Goal: Task Accomplishment & Management: Complete application form

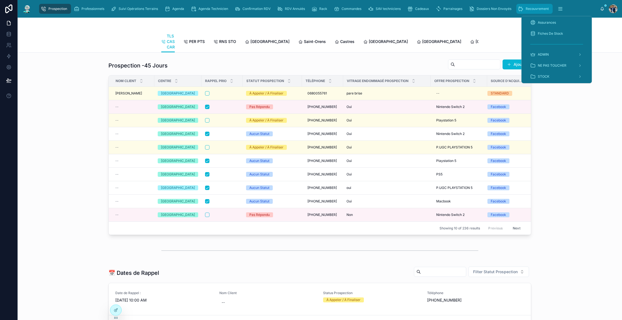
click at [538, 9] on span "Recouvrement" at bounding box center [537, 9] width 23 height 4
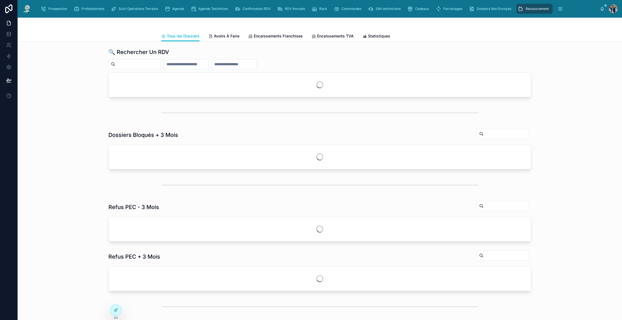
click at [154, 60] on div at bounding box center [135, 64] width 52 height 10
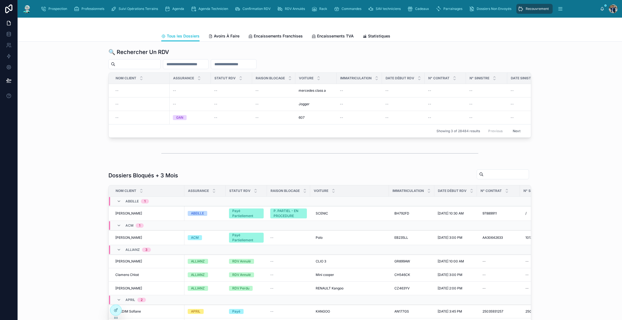
click at [151, 62] on input "text" at bounding box center [137, 64] width 45 height 8
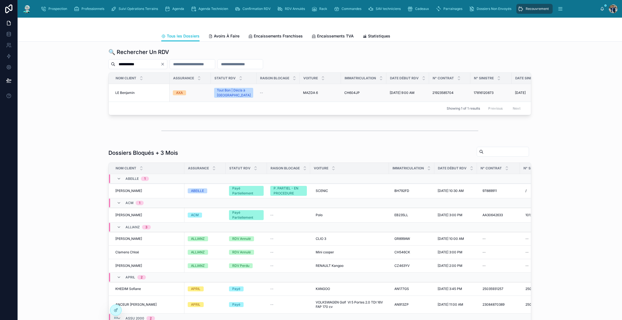
type input "**********"
click at [128, 92] on span "LE Benjamin" at bounding box center [124, 93] width 19 height 4
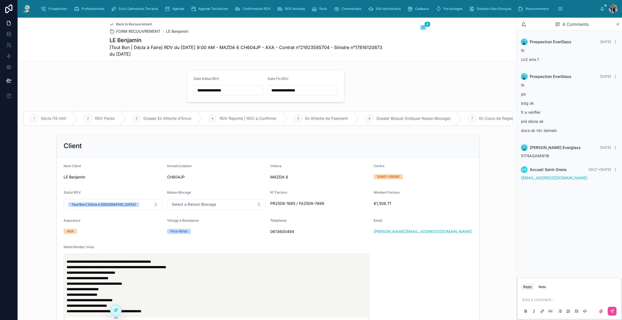
click at [230, 89] on input "**********" at bounding box center [228, 90] width 69 height 8
click at [311, 136] on div "**********" at bounding box center [268, 234] width 497 height 205
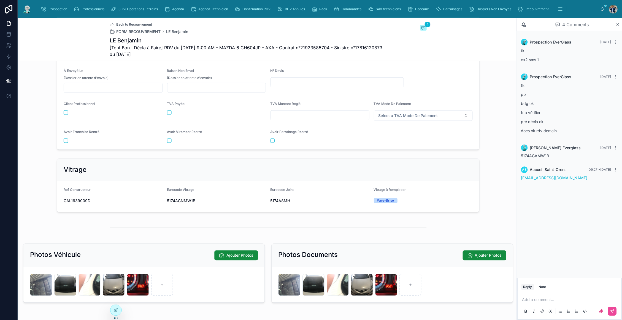
scroll to position [665, 0]
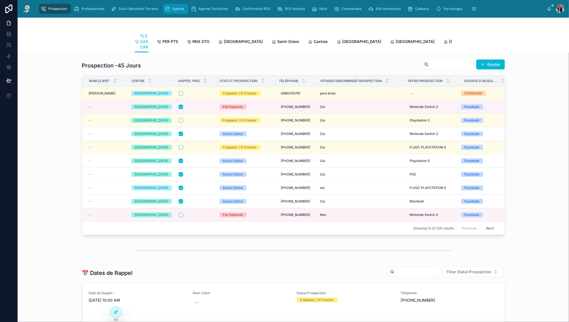
click at [178, 4] on div "Agenda" at bounding box center [176, 8] width 22 height 9
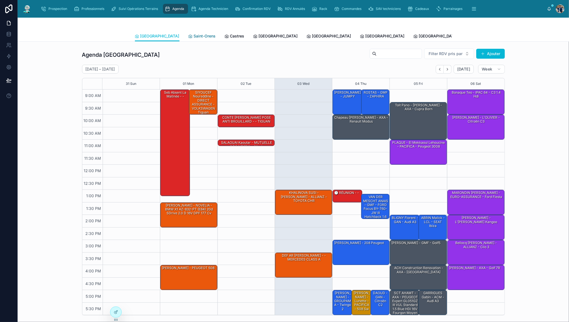
click at [188, 33] on link "Saint-Orens" at bounding box center [202, 36] width 28 height 11
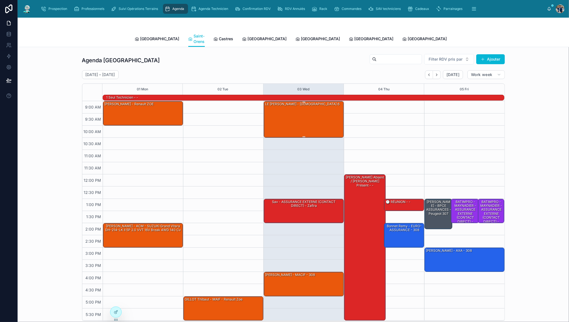
click at [305, 114] on div "LE [PERSON_NAME] - [DEMOGRAPHIC_DATA] 6" at bounding box center [304, 119] width 78 height 36
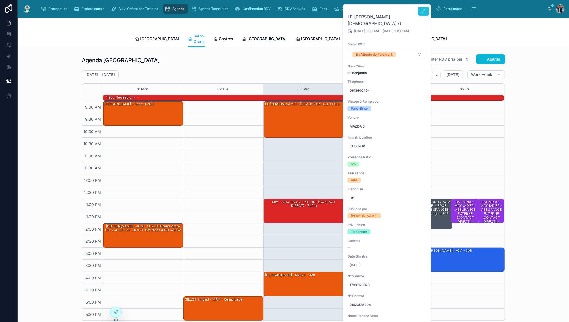
click at [424, 12] on icon at bounding box center [423, 11] width 4 height 4
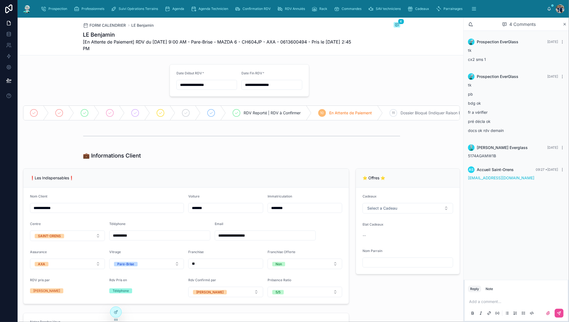
scroll to position [105, 0]
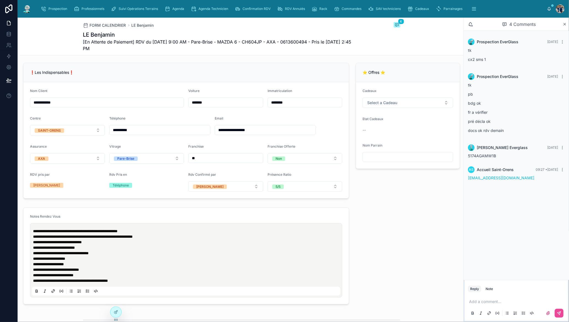
click at [390, 160] on input "text" at bounding box center [408, 157] width 90 height 8
click at [392, 157] on input "**********" at bounding box center [408, 157] width 90 height 8
click at [390, 159] on input "**********" at bounding box center [408, 157] width 90 height 8
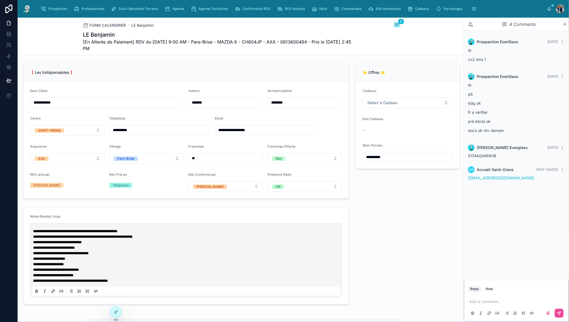
type input "**********"
click at [395, 197] on div "**********" at bounding box center [407, 131] width 111 height 140
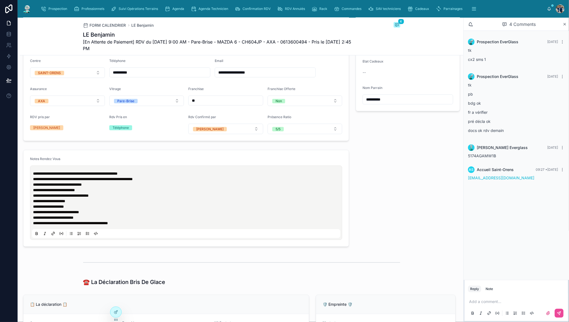
scroll to position [0, 0]
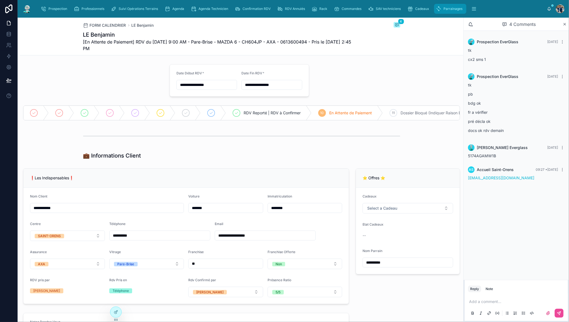
click at [448, 7] on span "Parrainages" at bounding box center [453, 9] width 19 height 4
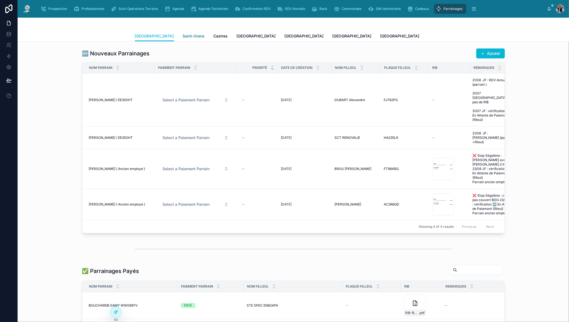
click at [183, 35] on span "Saint-Orens" at bounding box center [194, 36] width 22 height 6
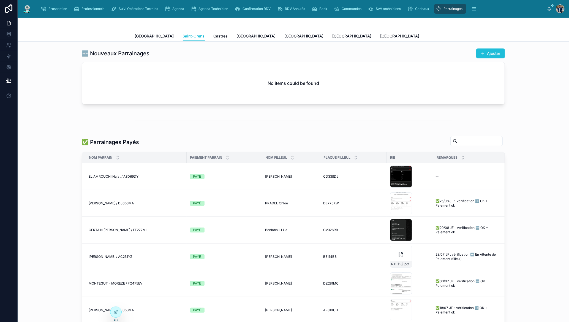
click at [488, 53] on button "Ajouter" at bounding box center [490, 53] width 29 height 10
click at [472, 141] on input "text" at bounding box center [479, 141] width 45 height 8
type input "********"
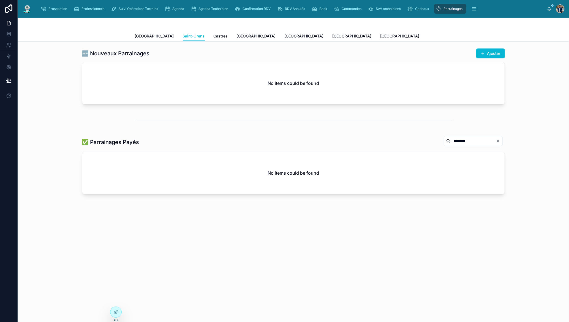
click at [471, 140] on input "********" at bounding box center [473, 141] width 45 height 8
click at [484, 54] on button "Ajouter" at bounding box center [490, 53] width 29 height 10
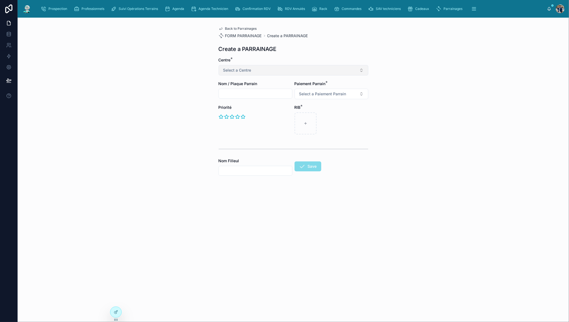
click at [282, 74] on button "Select a Centre" at bounding box center [294, 70] width 150 height 10
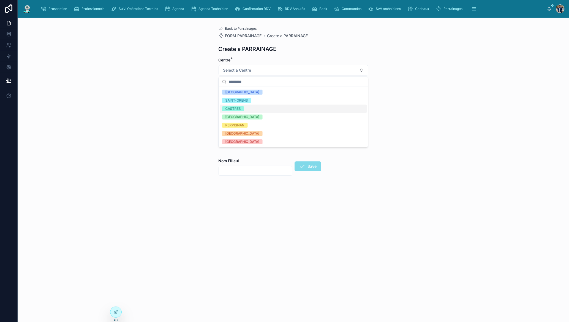
click at [246, 102] on div "SAINT-ORENS" at bounding box center [237, 100] width 23 height 5
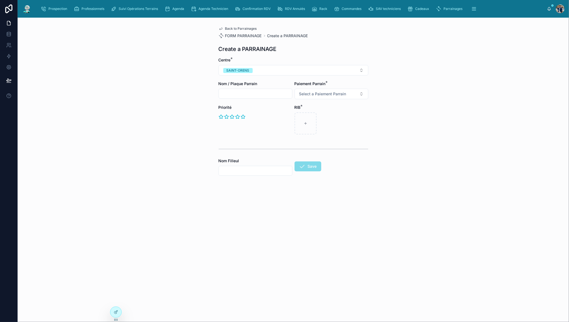
click at [244, 95] on input "text" at bounding box center [255, 94] width 73 height 8
type input "**********"
click at [272, 96] on input "**********" at bounding box center [255, 94] width 73 height 8
click at [368, 116] on div at bounding box center [332, 123] width 74 height 22
click at [324, 95] on span "Select a Paiement Parrain" at bounding box center [322, 94] width 47 height 6
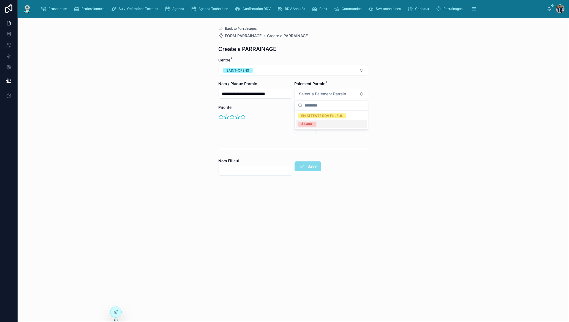
click at [316, 123] on span "À FAIRE" at bounding box center [307, 124] width 18 height 5
click at [383, 127] on div "**********" at bounding box center [294, 170] width 552 height 304
click at [326, 97] on button "À FAIRE" at bounding box center [332, 94] width 74 height 10
click at [416, 100] on div "**********" at bounding box center [294, 170] width 552 height 304
click at [244, 116] on icon at bounding box center [243, 117] width 4 height 4
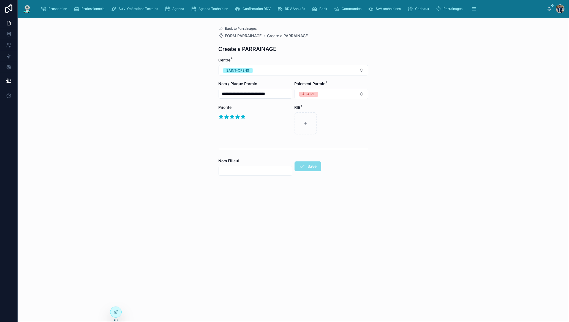
click at [245, 172] on input "text" at bounding box center [255, 171] width 73 height 8
type input "**********"
click at [276, 188] on div "**********" at bounding box center [256, 179] width 74 height 43
click at [261, 172] on input "**********" at bounding box center [255, 171] width 73 height 8
click at [253, 159] on div "Nom Filleul" at bounding box center [256, 161] width 74 height 6
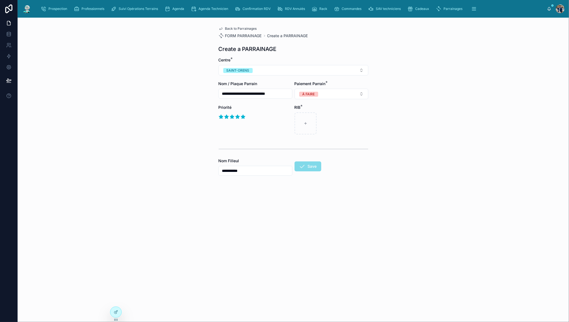
click at [264, 92] on input "**********" at bounding box center [255, 94] width 73 height 8
drag, startPoint x: 267, startPoint y: 93, endPoint x: 317, endPoint y: 94, distance: 50.1
click at [317, 94] on form "**********" at bounding box center [294, 131] width 150 height 149
click at [278, 93] on input "**********" at bounding box center [255, 94] width 73 height 8
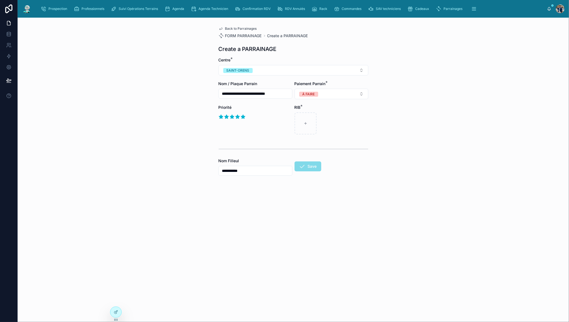
click at [278, 93] on input "**********" at bounding box center [255, 94] width 73 height 8
click at [257, 170] on input "**********" at bounding box center [255, 171] width 73 height 8
click at [306, 142] on form "**********" at bounding box center [294, 131] width 150 height 149
click at [305, 128] on div at bounding box center [306, 123] width 22 height 22
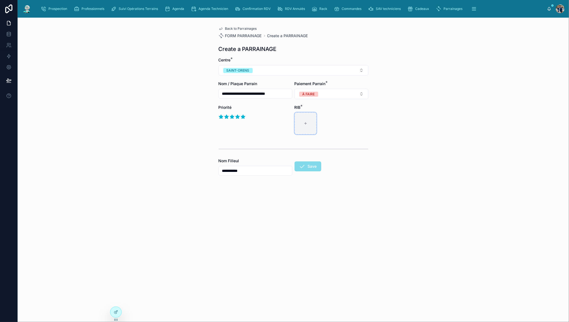
click at [305, 118] on div at bounding box center [306, 123] width 22 height 22
type input "**********"
click at [267, 95] on input "**********" at bounding box center [255, 94] width 73 height 8
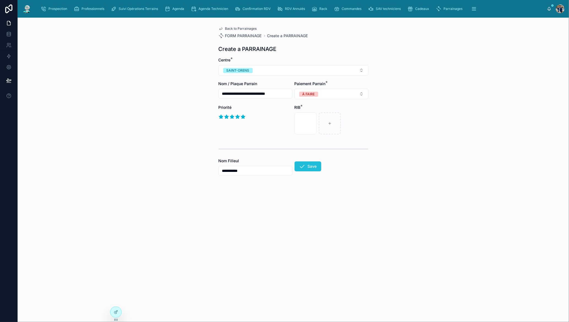
click at [308, 164] on button "Save" at bounding box center [308, 166] width 27 height 10
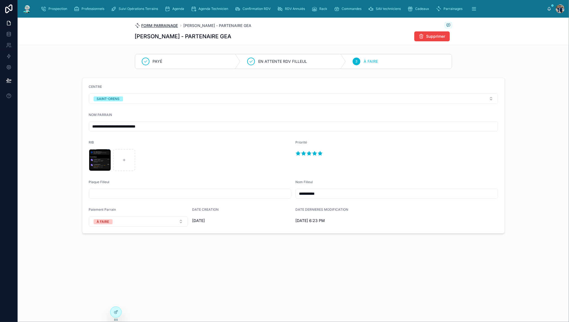
click at [170, 24] on span "FORM PARRAINAGE" at bounding box center [160, 26] width 37 height 6
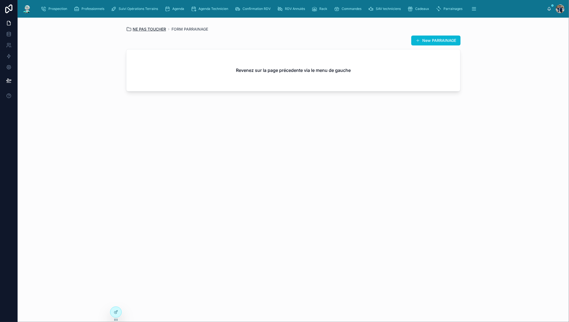
click at [152, 30] on span "NE PAS TOUCHER" at bounding box center [149, 29] width 33 height 6
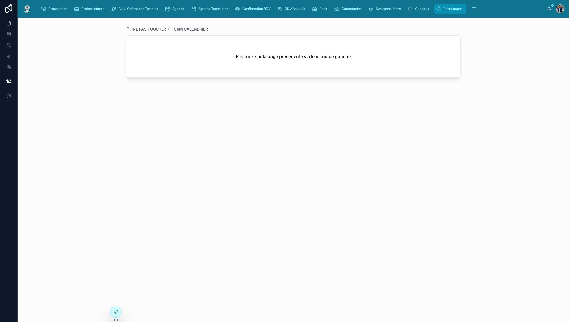
click at [460, 10] on span "Parrainages" at bounding box center [453, 9] width 19 height 4
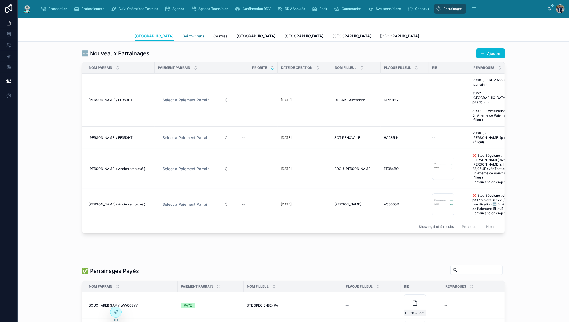
click at [183, 37] on span "Saint-Orens" at bounding box center [194, 36] width 22 height 6
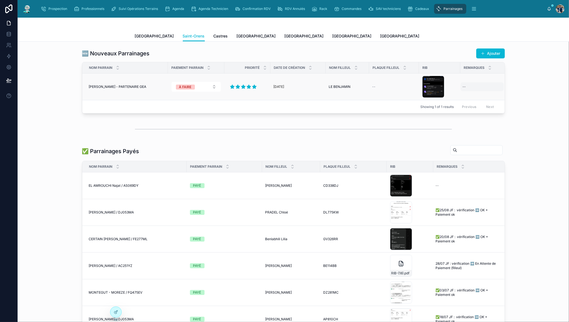
click at [468, 86] on div "--" at bounding box center [482, 86] width 43 height 9
type textarea "*******"
click at [521, 92] on icon "button" at bounding box center [521, 94] width 4 height 4
click at [528, 86] on div "🆕 Nouveaux Parrainages Ajouter [PERSON_NAME] Paiement Parrain Priorité Date de …" at bounding box center [293, 81] width 543 height 70
click at [490, 57] on button "Ajouter" at bounding box center [490, 53] width 29 height 10
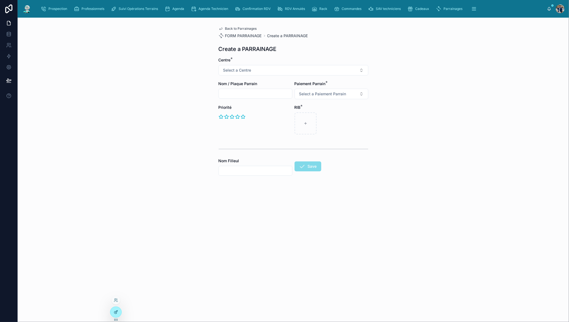
click at [117, 310] on icon at bounding box center [116, 311] width 2 height 2
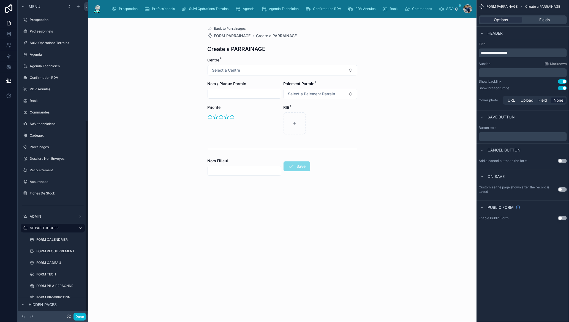
scroll to position [194, 0]
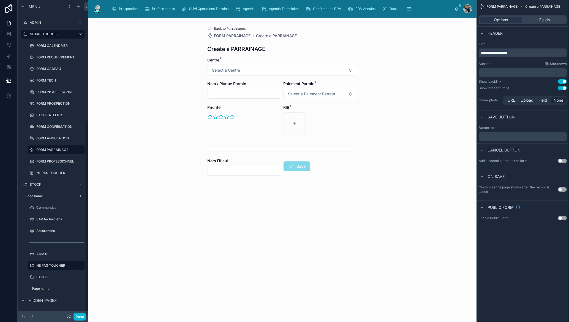
click at [272, 271] on div "Back to Parrainages FORM PARRAINAGE Create a PARRAINAGE Create a PARRAINAGE Cen…" at bounding box center [282, 170] width 389 height 304
click at [541, 20] on span "Fields" at bounding box center [544, 20] width 10 height 6
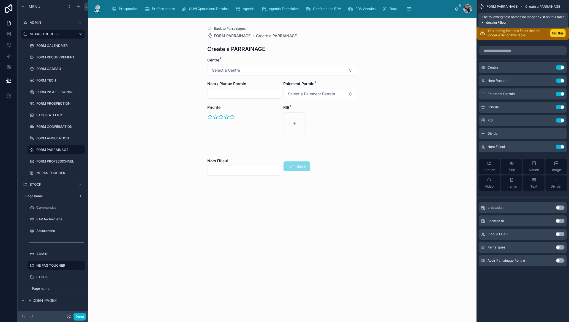
click at [556, 33] on button "Fix this" at bounding box center [558, 33] width 15 height 8
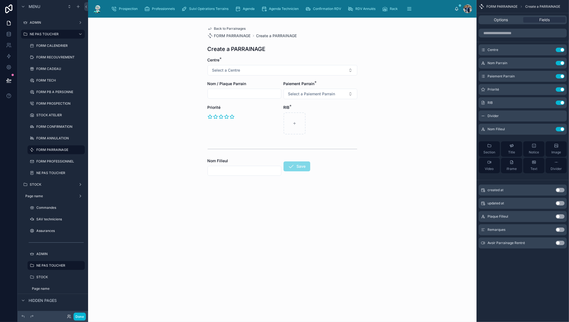
click at [558, 216] on button "Use setting" at bounding box center [560, 216] width 9 height 4
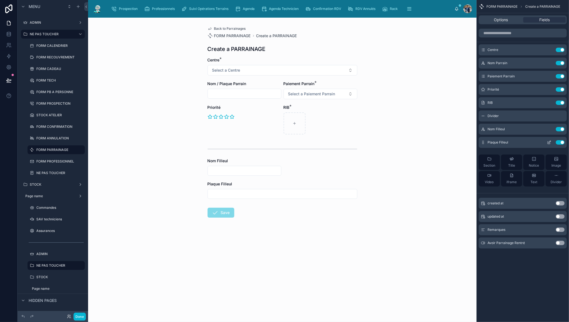
click at [550, 142] on icon "scrollable content" at bounding box center [549, 142] width 4 height 4
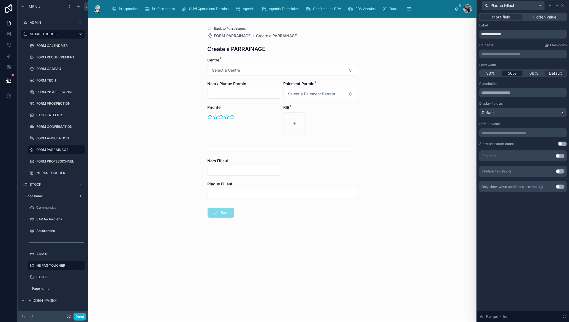
click at [514, 73] on span "50%" at bounding box center [512, 73] width 9 height 6
click at [309, 170] on input "text" at bounding box center [320, 171] width 73 height 8
click at [261, 173] on input "text" at bounding box center [244, 171] width 73 height 8
click at [303, 169] on input "text" at bounding box center [320, 171] width 73 height 8
click at [562, 7] on icon at bounding box center [562, 5] width 4 height 4
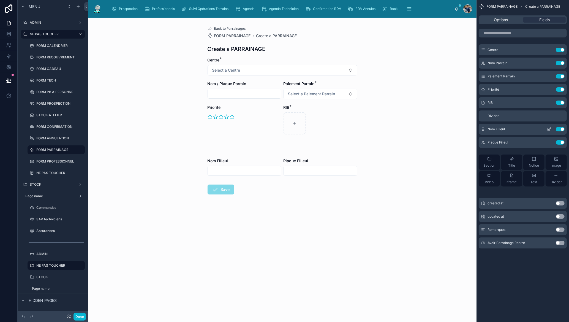
click at [549, 129] on icon "scrollable content" at bounding box center [549, 129] width 4 height 4
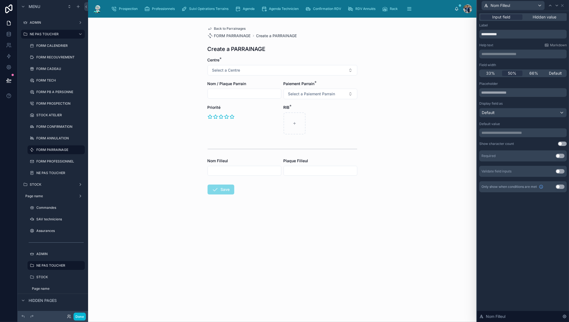
click at [562, 156] on button "Use setting" at bounding box center [560, 156] width 9 height 4
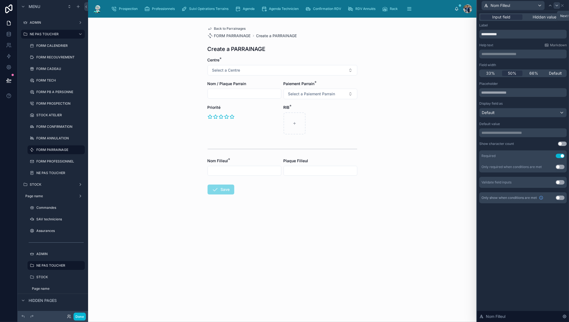
click at [559, 5] on icon at bounding box center [557, 5] width 4 height 4
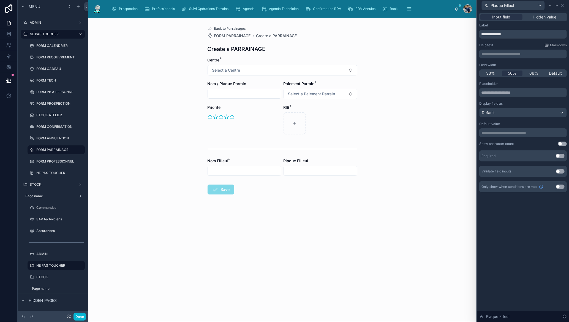
click at [564, 156] on button "Use setting" at bounding box center [560, 156] width 9 height 4
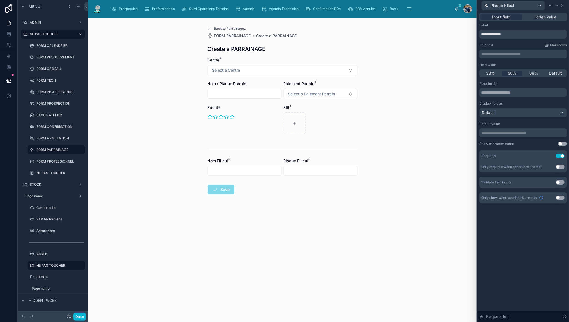
click at [262, 96] on input "text" at bounding box center [244, 94] width 73 height 8
click at [553, 7] on div at bounding box center [550, 5] width 7 height 7
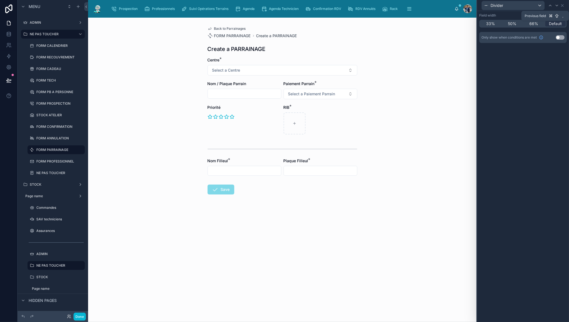
click at [553, 7] on div at bounding box center [550, 5] width 7 height 7
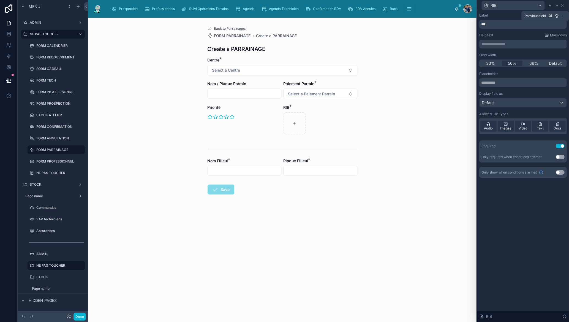
click at [553, 7] on div at bounding box center [550, 5] width 7 height 7
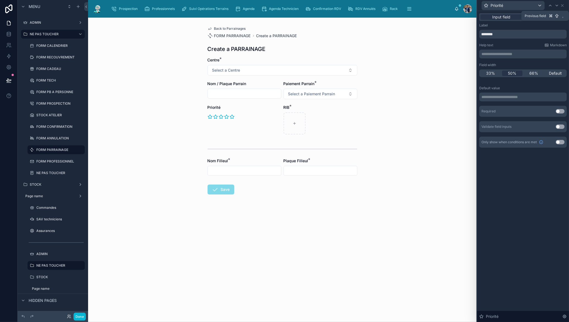
click at [553, 7] on div at bounding box center [550, 5] width 7 height 7
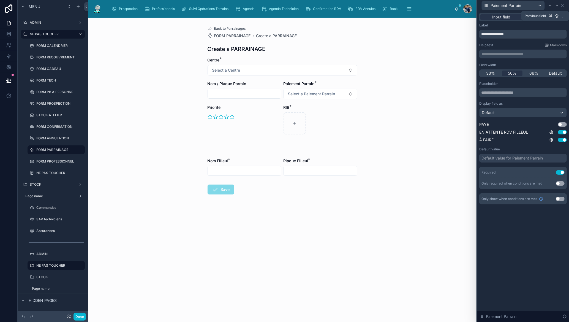
click at [553, 7] on div at bounding box center [550, 5] width 7 height 7
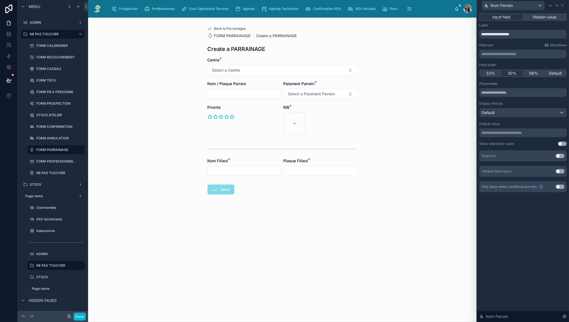
click at [561, 157] on button "Use setting" at bounding box center [560, 156] width 9 height 4
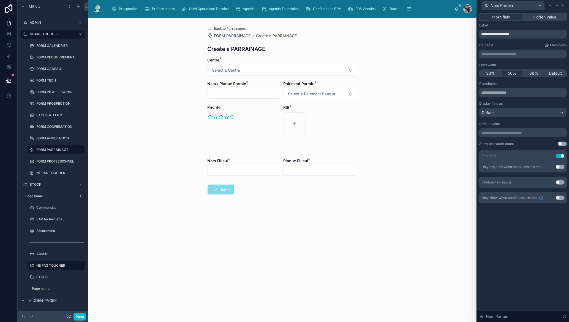
click at [382, 191] on div "Back to Parrainages FORM PARRAINAGE Create a PARRAINAGE Create a PARRAINAGE Cen…" at bounding box center [282, 170] width 389 height 304
click at [83, 316] on button "Done" at bounding box center [80, 317] width 12 height 8
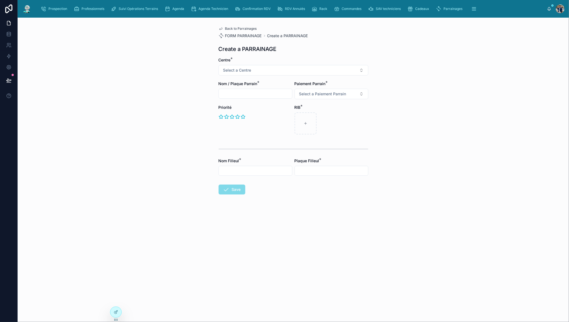
click at [142, 301] on div "Back to Parrainages FORM PARRAINAGE Create a PARRAINAGE Create a PARRAINAGE Cen…" at bounding box center [294, 170] width 552 height 304
click at [9, 75] on button at bounding box center [9, 80] width 12 height 15
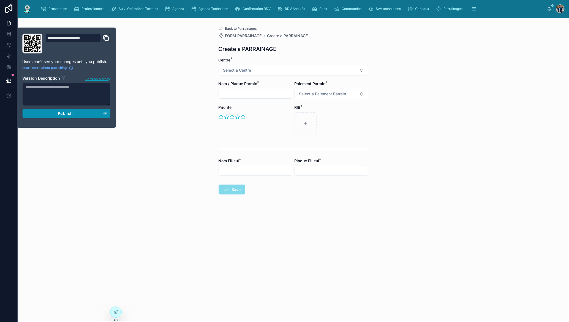
click at [51, 110] on button "Publish" at bounding box center [66, 113] width 88 height 9
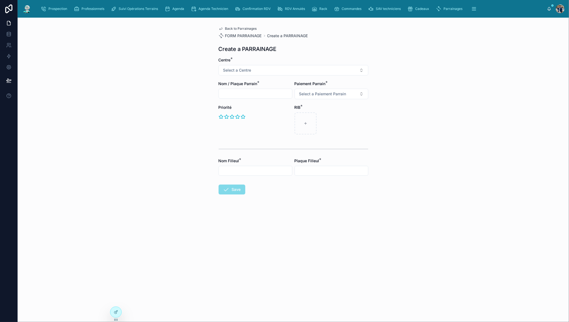
click at [463, 82] on div "Back to Parrainages FORM PARRAINAGE Create a PARRAINAGE Create a PARRAINAGE Cen…" at bounding box center [294, 170] width 552 height 304
click at [181, 11] on span "Agenda" at bounding box center [178, 9] width 12 height 4
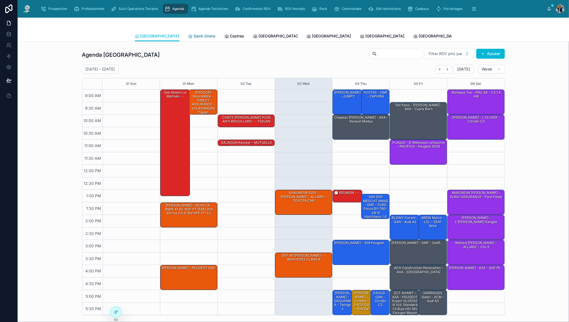
click at [194, 36] on span "Saint-Orens" at bounding box center [205, 36] width 22 height 6
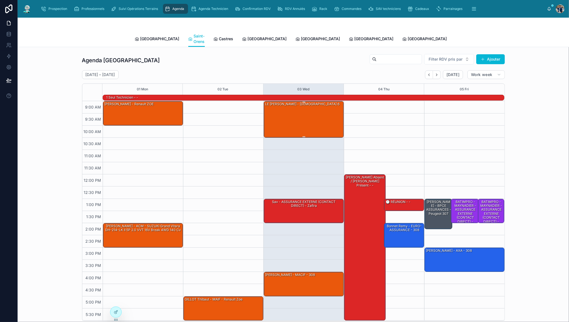
click at [304, 103] on div "LE [PERSON_NAME] - [DEMOGRAPHIC_DATA] 6" at bounding box center [304, 119] width 78 height 36
click at [310, 108] on div "LE [PERSON_NAME] - [DEMOGRAPHIC_DATA] 6" at bounding box center [304, 119] width 78 height 36
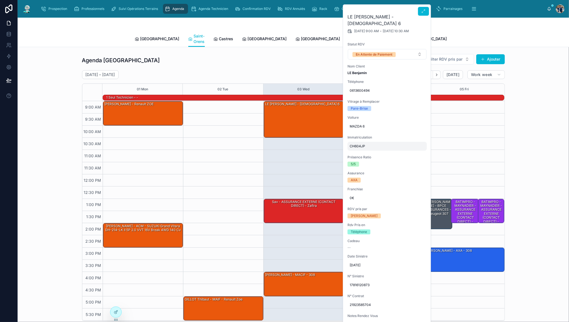
click at [359, 144] on span "CH604JP" at bounding box center [387, 146] width 75 height 4
click at [359, 140] on div "*******" at bounding box center [385, 147] width 79 height 20
click at [361, 147] on input "*******" at bounding box center [377, 148] width 52 height 8
drag, startPoint x: 535, startPoint y: 105, endPoint x: 409, endPoint y: 58, distance: 135.1
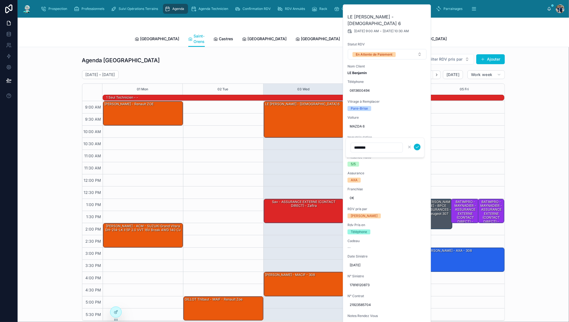
click at [535, 105] on div "Agenda [GEOGRAPHIC_DATA] pris par Ajouter [DATE] – [DATE] [DATE] Work week 01 M…" at bounding box center [293, 187] width 543 height 272
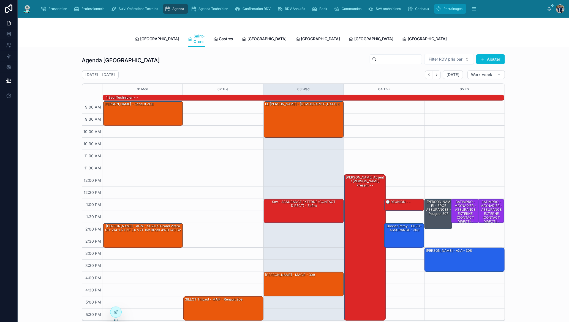
click at [451, 6] on div "Parrainages" at bounding box center [450, 8] width 29 height 9
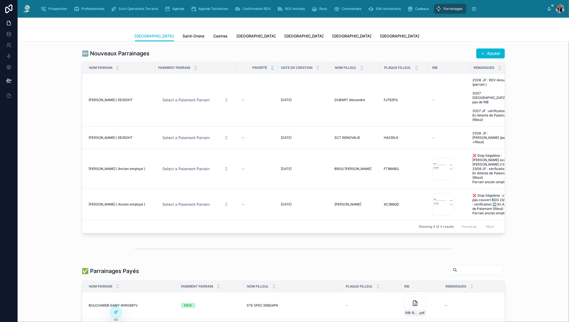
click at [183, 35] on div "[GEOGRAPHIC_DATA] Saint-Orens Castres [GEOGRAPHIC_DATA] [GEOGRAPHIC_DATA] [GEOG…" at bounding box center [293, 36] width 317 height 10
click at [183, 36] on span "Saint-Orens" at bounding box center [194, 36] width 22 height 6
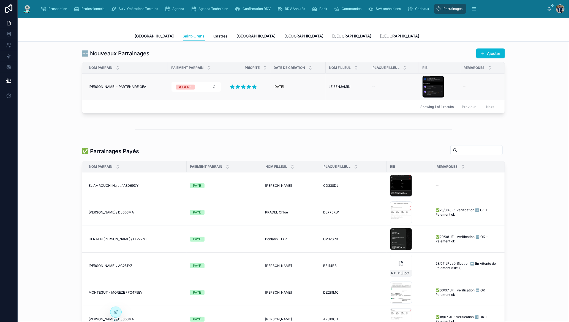
click at [373, 85] on span "--" at bounding box center [374, 87] width 3 height 4
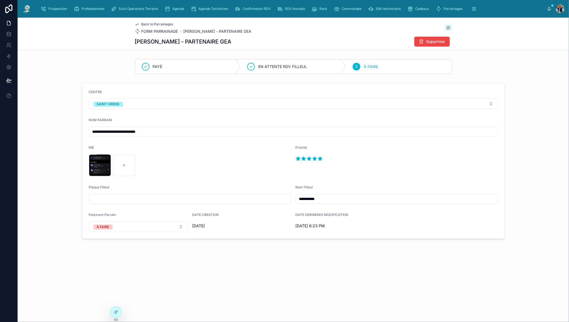
click at [163, 202] on input "text" at bounding box center [190, 199] width 202 height 8
paste input "*******"
type input "*******"
click at [197, 248] on div "**********" at bounding box center [294, 147] width 552 height 259
click at [117, 310] on icon at bounding box center [116, 312] width 4 height 4
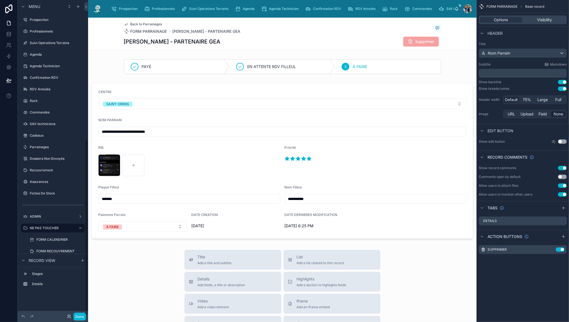
scroll to position [251, 0]
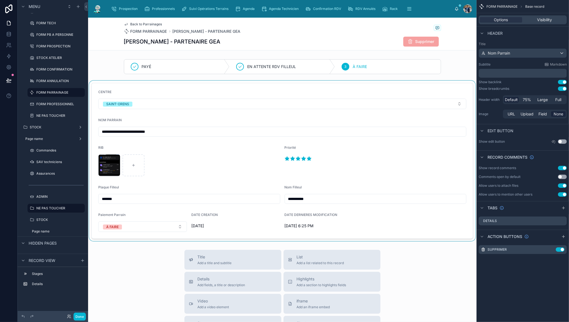
click at [241, 218] on div at bounding box center [282, 161] width 389 height 160
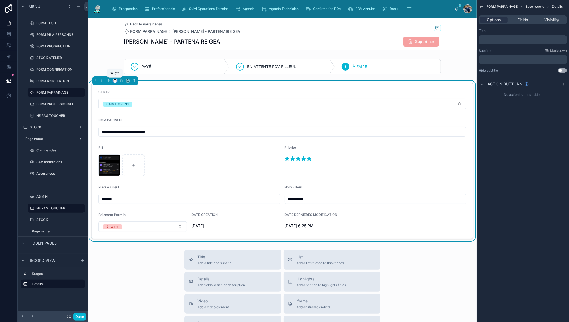
click at [116, 80] on icon at bounding box center [115, 81] width 4 height 4
click at [122, 120] on span "50%" at bounding box center [122, 122] width 9 height 7
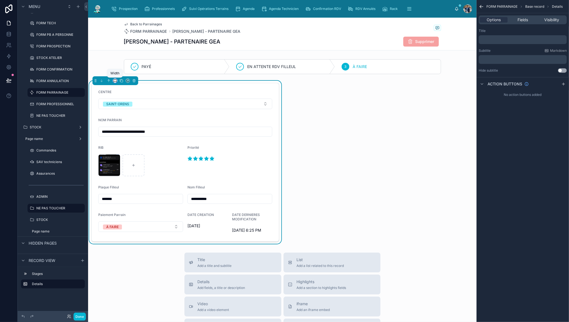
click at [115, 81] on icon at bounding box center [115, 81] width 4 height 4
click at [125, 91] on span "Default" at bounding box center [124, 91] width 13 height 7
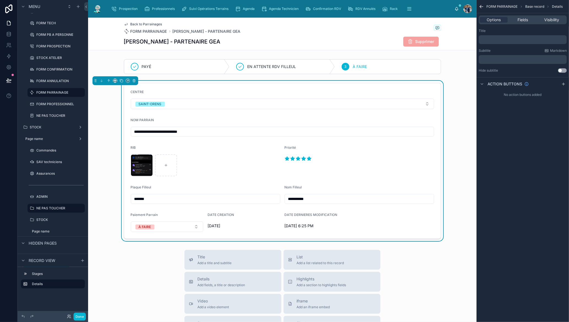
click at [177, 114] on form "**********" at bounding box center [282, 160] width 317 height 155
click at [528, 17] on span "Fields" at bounding box center [523, 20] width 10 height 6
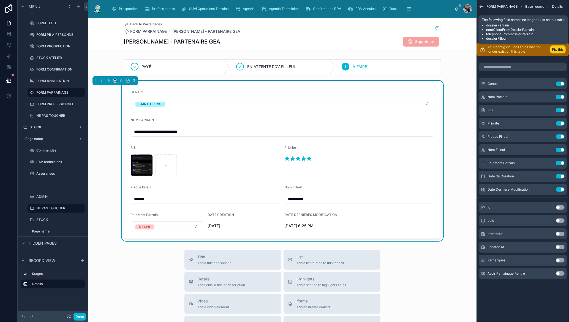
click at [558, 46] on button "Fix this" at bounding box center [558, 49] width 15 height 8
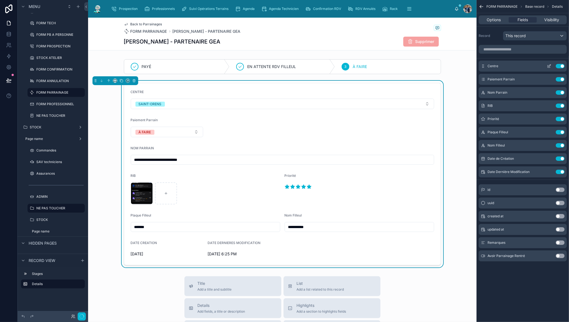
click at [548, 66] on icon "scrollable content" at bounding box center [549, 66] width 2 height 2
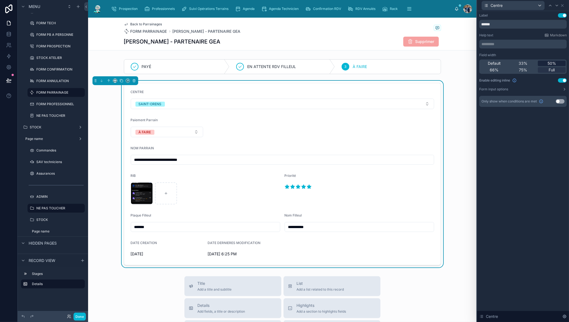
click at [547, 64] on div "50%" at bounding box center [552, 64] width 28 height 6
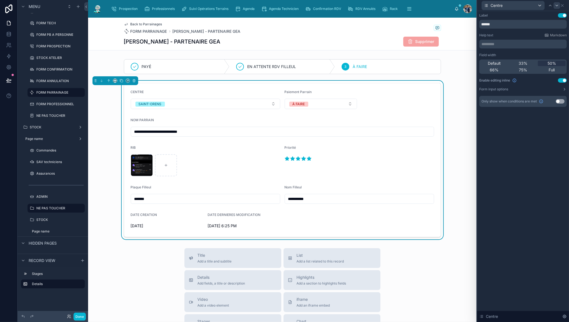
click at [559, 4] on icon at bounding box center [557, 5] width 4 height 4
click at [553, 63] on span "50%" at bounding box center [552, 64] width 9 height 6
click at [559, 5] on icon at bounding box center [557, 5] width 4 height 4
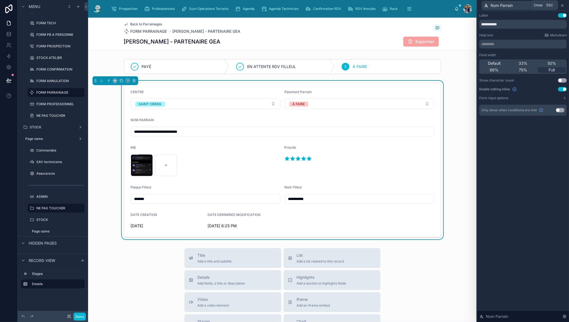
click at [564, 5] on icon at bounding box center [562, 5] width 4 height 4
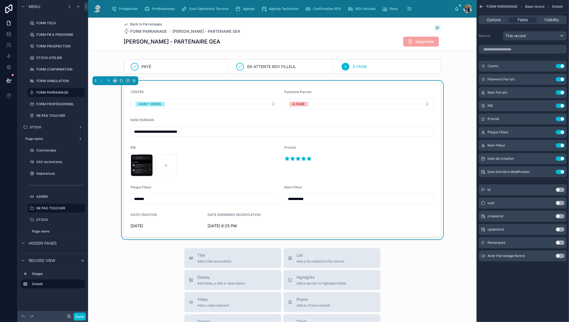
click at [560, 243] on button "Use setting" at bounding box center [560, 242] width 9 height 4
click at [548, 185] on icon "scrollable content" at bounding box center [549, 185] width 4 height 4
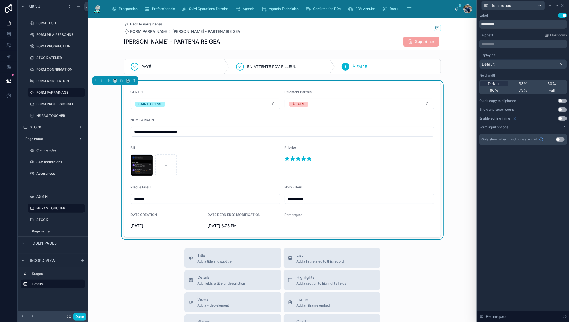
click at [560, 118] on button "Use setting" at bounding box center [562, 118] width 9 height 4
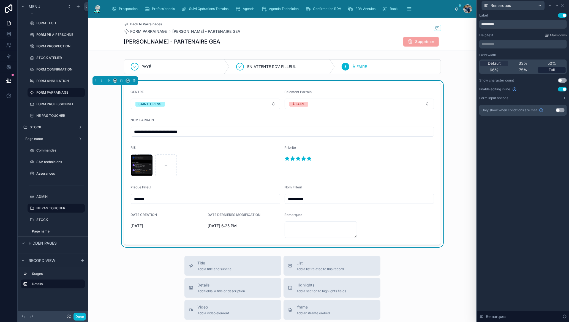
click at [554, 70] on span "Full" at bounding box center [552, 70] width 6 height 6
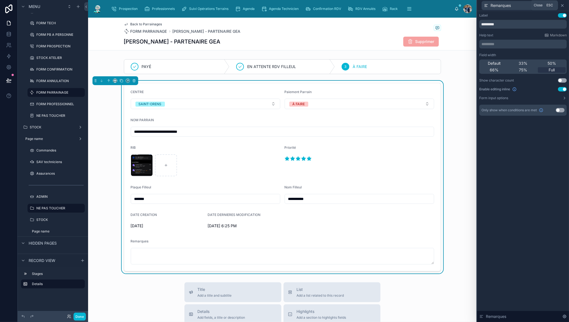
click at [562, 6] on icon at bounding box center [562, 5] width 4 height 4
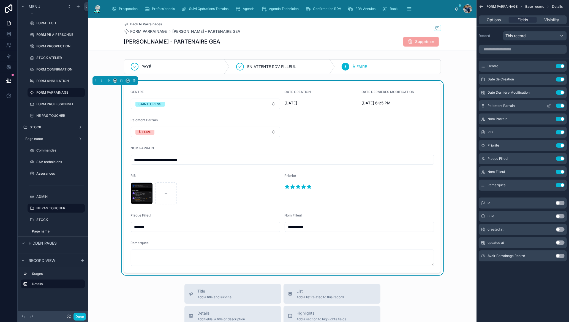
click at [560, 105] on button "Use setting" at bounding box center [560, 106] width 9 height 4
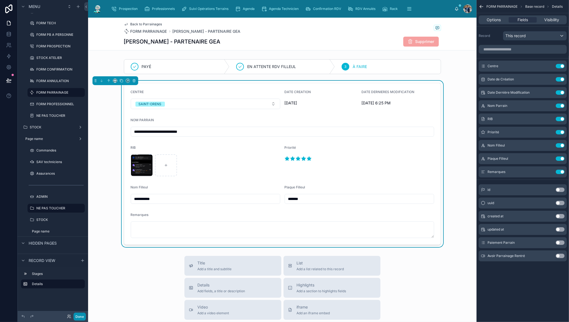
click at [82, 318] on button "Done" at bounding box center [80, 317] width 12 height 8
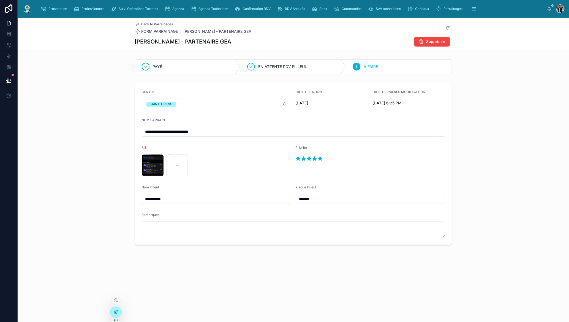
click at [113, 311] on div at bounding box center [115, 312] width 11 height 10
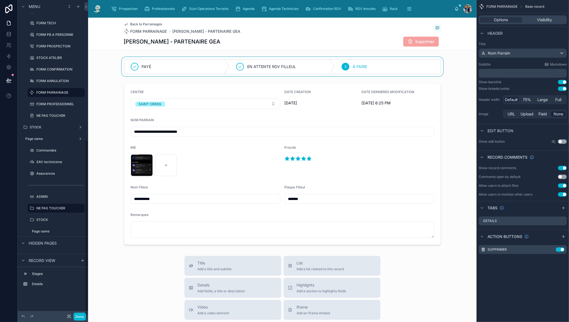
click at [310, 70] on div at bounding box center [282, 66] width 389 height 19
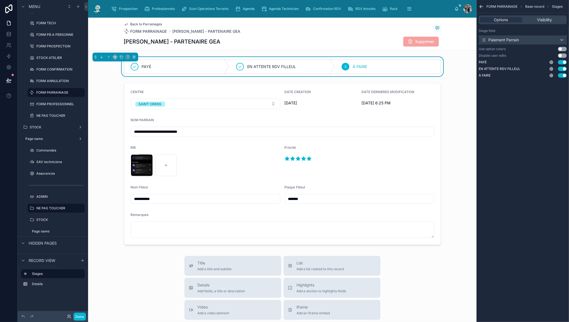
click at [534, 41] on div "Paiement Parrain" at bounding box center [523, 40] width 88 height 9
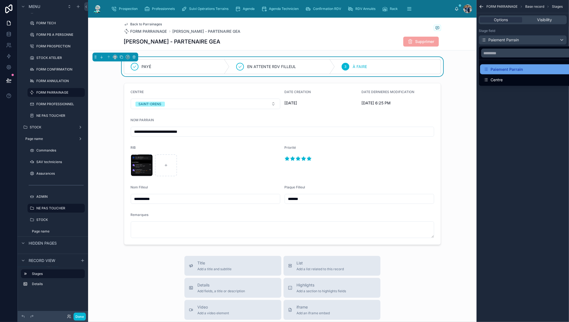
click at [511, 72] on div "Paiement Parrain" at bounding box center [504, 69] width 40 height 7
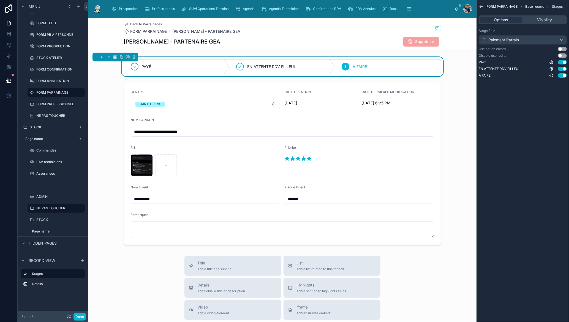
drag, startPoint x: 551, startPoint y: 63, endPoint x: 551, endPoint y: 99, distance: 36.9
click at [551, 99] on div "FORM PARRAINAGE Base record Stages Options Visibility Stage field Paiement Parr…" at bounding box center [523, 161] width 93 height 322
click at [563, 63] on button "Use setting" at bounding box center [562, 62] width 9 height 4
click at [84, 315] on button "Done" at bounding box center [80, 317] width 12 height 8
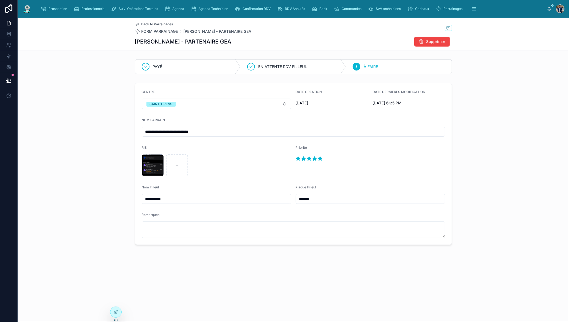
click at [275, 271] on div "**********" at bounding box center [294, 150] width 552 height 265
click at [116, 310] on icon at bounding box center [116, 312] width 4 height 4
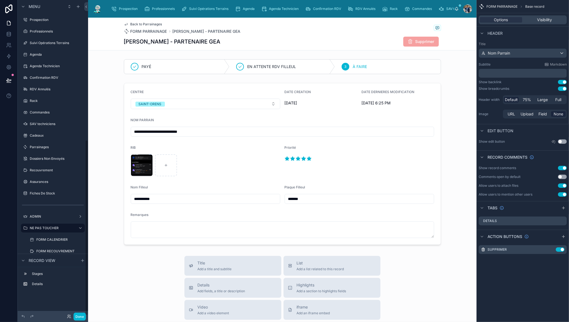
scroll to position [251, 0]
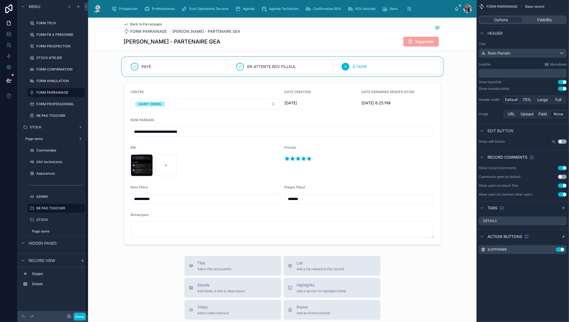
click at [337, 69] on div at bounding box center [282, 66] width 389 height 19
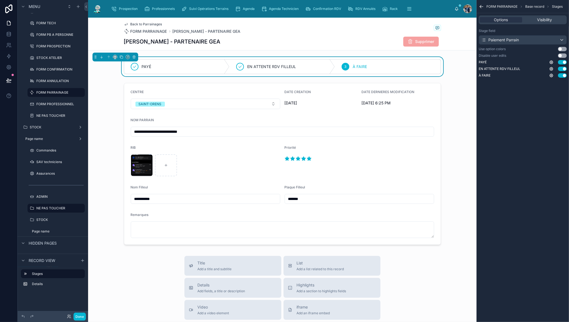
click at [565, 48] on button "Use setting" at bounding box center [562, 49] width 9 height 4
click at [83, 318] on button "Done" at bounding box center [80, 317] width 12 height 8
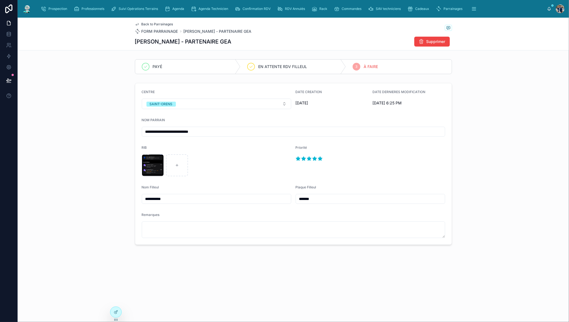
click at [200, 290] on div "**********" at bounding box center [294, 170] width 552 height 304
click at [159, 25] on span "Back to Parrainages" at bounding box center [158, 24] width 32 height 4
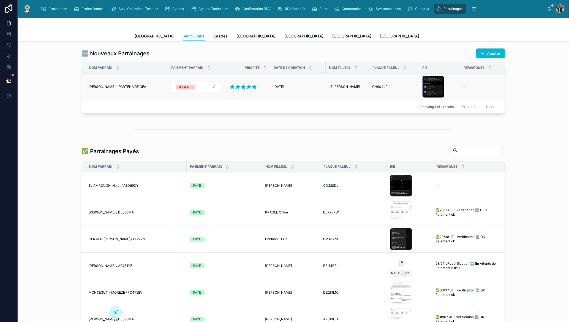
click at [376, 86] on span "CH604JP" at bounding box center [380, 87] width 15 height 4
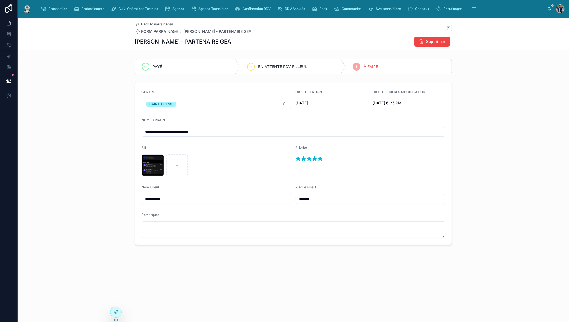
click at [156, 25] on span "Back to Parrainages" at bounding box center [158, 24] width 32 height 4
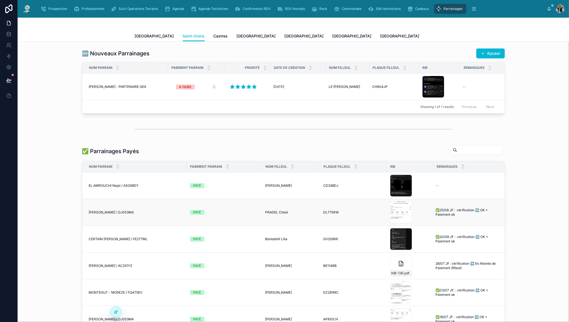
click at [107, 214] on span "[PERSON_NAME] / DJ053MA" at bounding box center [111, 212] width 45 height 4
click at [142, 89] on td "ADRIEN BOCQUET - PARTENAIRE GEA ADRIEN BOCQUET - PARTENAIRE GEA" at bounding box center [125, 87] width 86 height 27
click at [134, 87] on span "[PERSON_NAME] - PARTENAIRE GEA" at bounding box center [118, 87] width 58 height 4
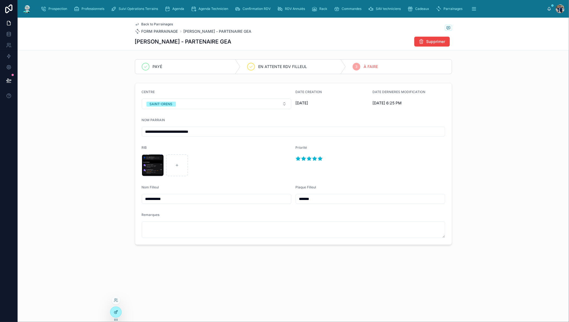
click at [114, 316] on div at bounding box center [115, 312] width 11 height 10
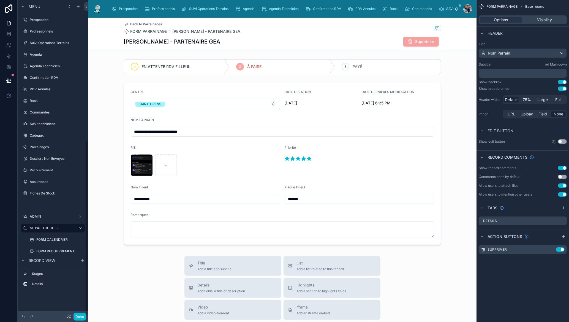
scroll to position [251, 0]
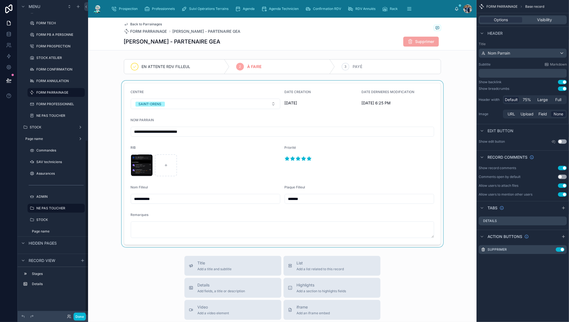
click at [230, 172] on div at bounding box center [282, 164] width 389 height 166
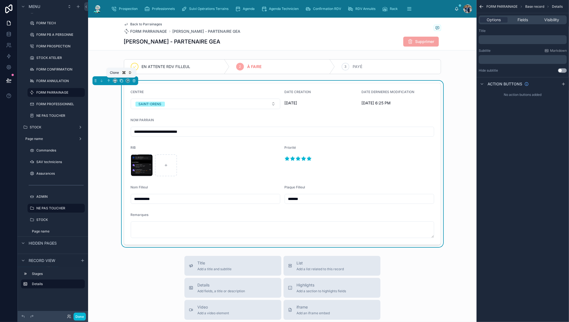
click at [122, 81] on icon at bounding box center [122, 81] width 4 height 4
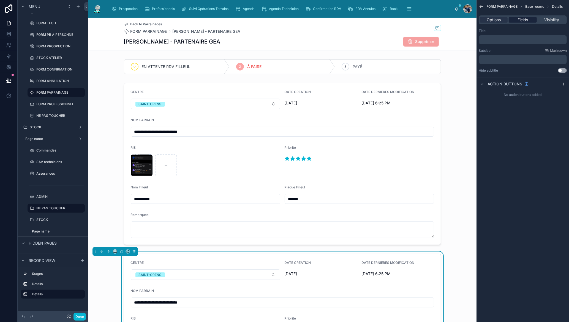
click at [527, 21] on span "Fields" at bounding box center [523, 20] width 10 height 6
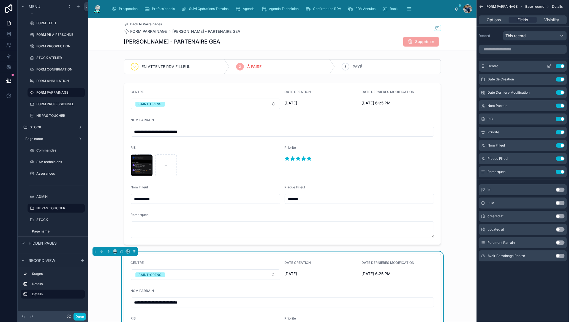
click at [562, 66] on button "Use setting" at bounding box center [560, 66] width 9 height 4
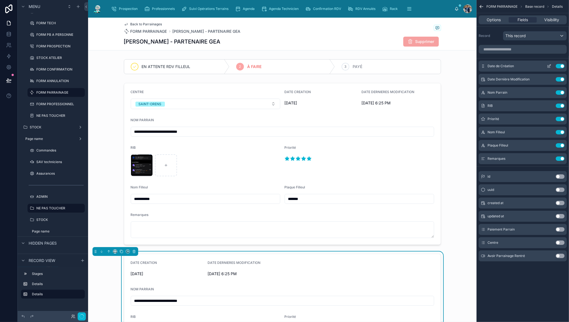
click at [562, 65] on button "Use setting" at bounding box center [560, 66] width 9 height 4
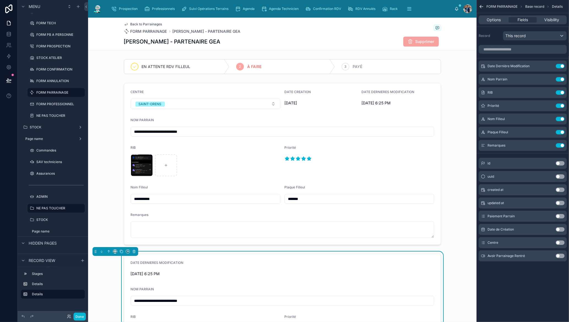
click at [562, 65] on button "Use setting" at bounding box center [560, 66] width 9 height 4
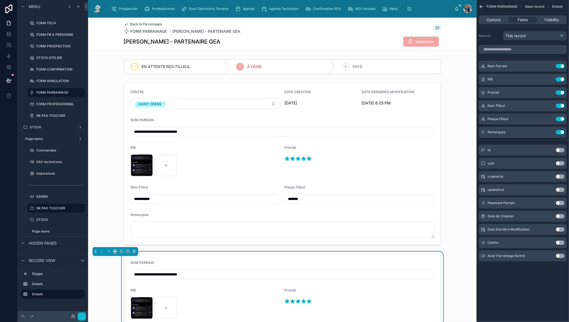
click at [562, 65] on button "Use setting" at bounding box center [560, 66] width 9 height 4
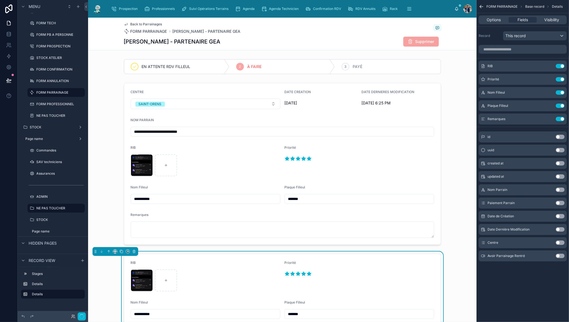
click at [562, 65] on button "Use setting" at bounding box center [560, 66] width 9 height 4
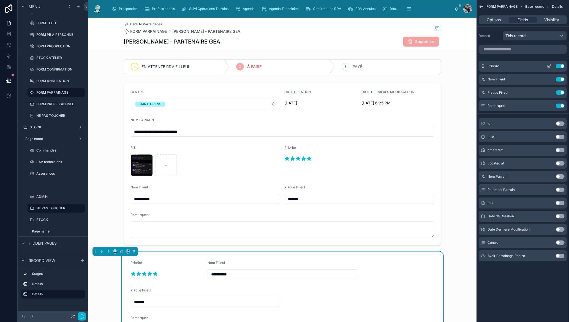
click at [562, 64] on button "Use setting" at bounding box center [560, 66] width 9 height 4
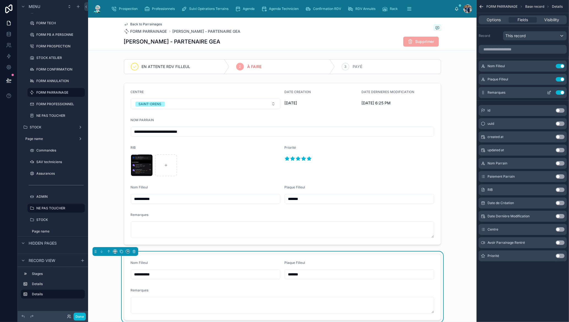
click at [562, 91] on button "Use setting" at bounding box center [560, 92] width 9 height 4
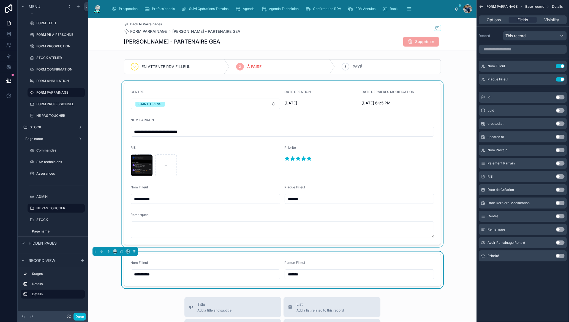
click at [332, 180] on div at bounding box center [282, 164] width 389 height 166
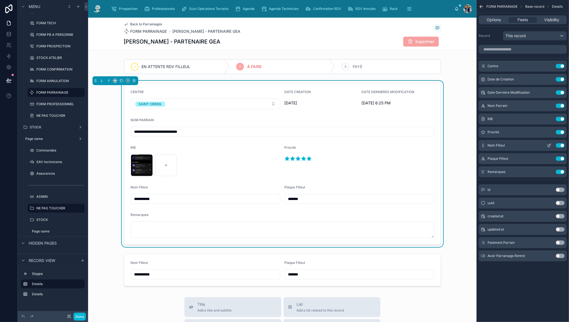
click at [561, 147] on button "Use setting" at bounding box center [560, 145] width 9 height 4
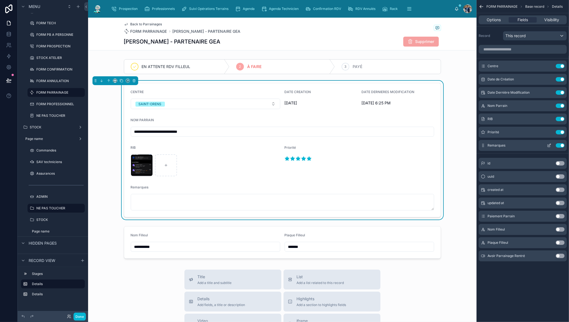
click at [561, 147] on button "Use setting" at bounding box center [560, 145] width 9 height 4
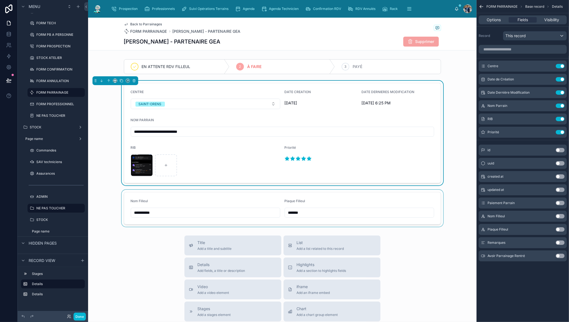
click at [338, 198] on div at bounding box center [282, 208] width 389 height 37
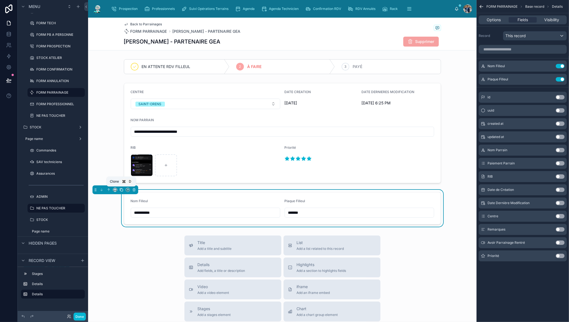
click at [120, 189] on icon at bounding box center [122, 190] width 4 height 4
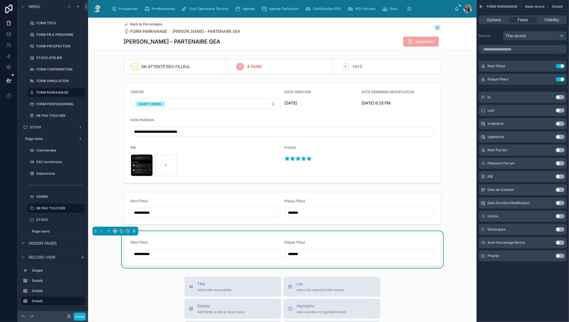
click at [222, 244] on div "Nom Filleul" at bounding box center [206, 243] width 150 height 7
click at [561, 229] on button "Use setting" at bounding box center [560, 229] width 9 height 4
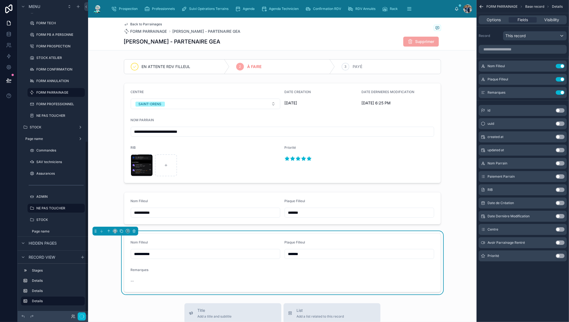
scroll to position [254, 0]
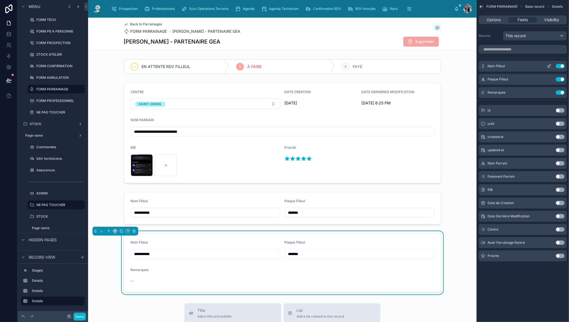
click at [561, 64] on button "Use setting" at bounding box center [560, 66] width 9 height 4
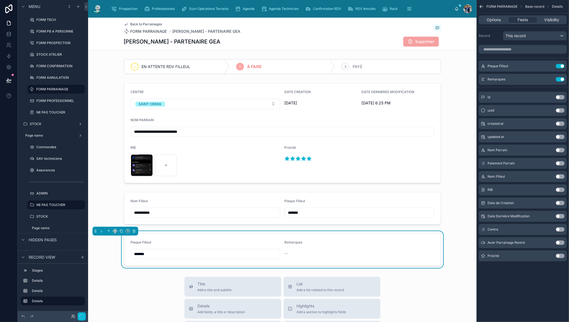
click at [561, 64] on button "Use setting" at bounding box center [560, 66] width 9 height 4
click at [551, 66] on icon "scrollable content" at bounding box center [549, 66] width 4 height 4
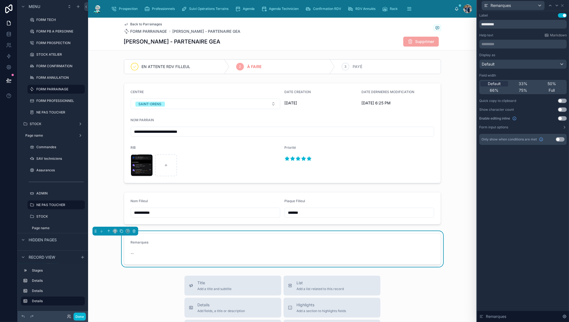
click at [563, 118] on button "Use setting" at bounding box center [562, 118] width 9 height 4
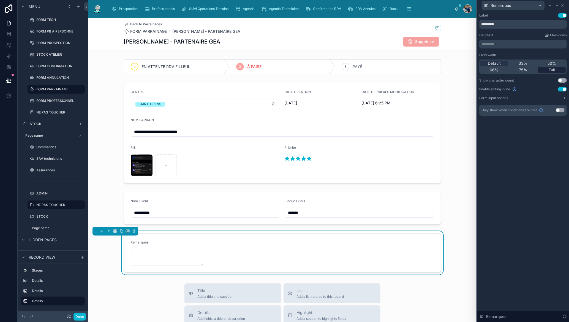
click at [558, 69] on div "Full" at bounding box center [552, 70] width 28 height 6
click at [565, 6] on icon at bounding box center [562, 5] width 4 height 4
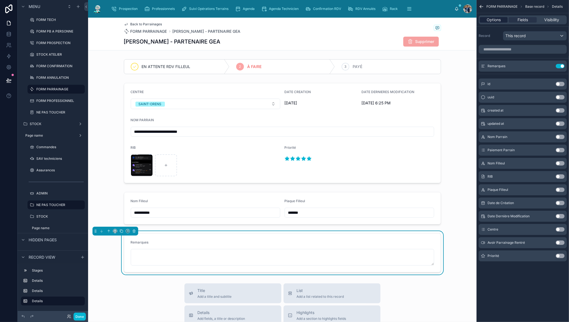
click at [496, 21] on span "Options" at bounding box center [494, 20] width 14 height 6
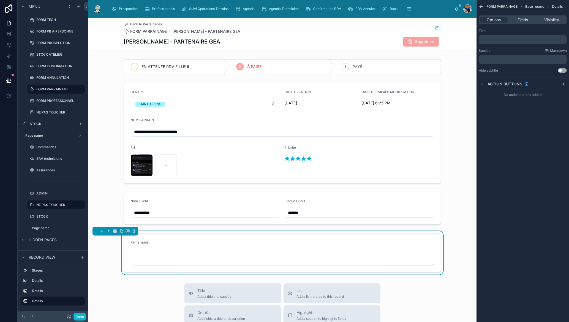
click at [525, 13] on div "Options Fields Visibility" at bounding box center [523, 19] width 93 height 13
click at [524, 18] on span "Fields" at bounding box center [523, 20] width 10 height 6
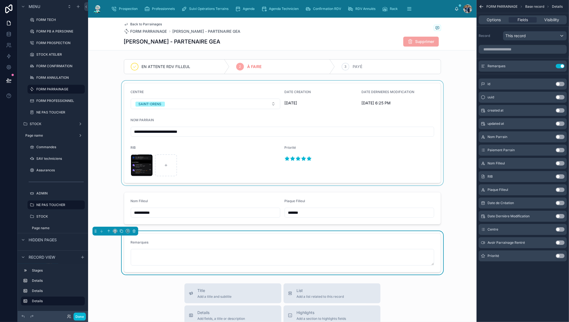
click at [422, 82] on div at bounding box center [282, 133] width 389 height 105
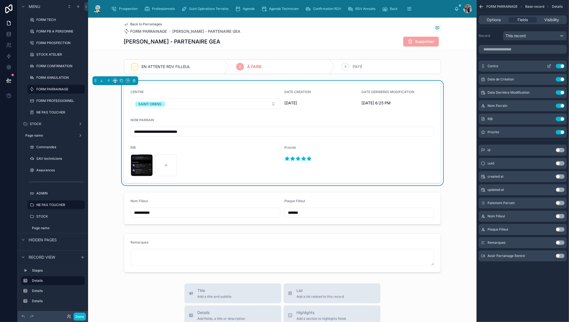
click at [558, 64] on button "Use setting" at bounding box center [560, 66] width 9 height 4
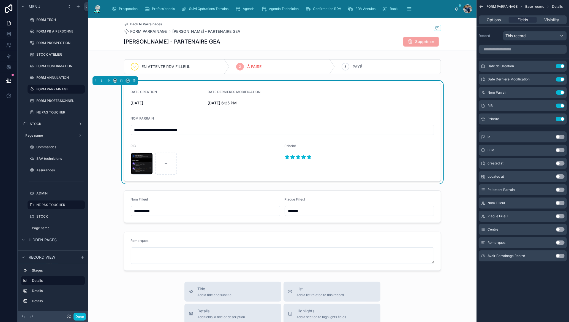
click at [498, 17] on div "Options Fields Visibility" at bounding box center [523, 19] width 88 height 9
click at [498, 19] on span "Options" at bounding box center [494, 20] width 14 height 6
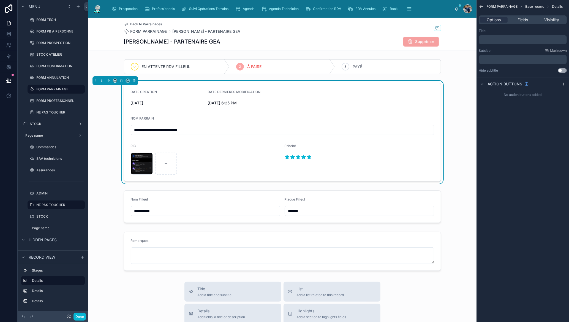
click at [454, 82] on div "**********" at bounding box center [282, 132] width 389 height 103
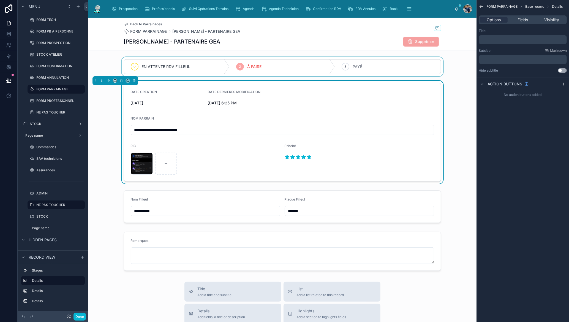
click at [155, 71] on div at bounding box center [282, 66] width 389 height 19
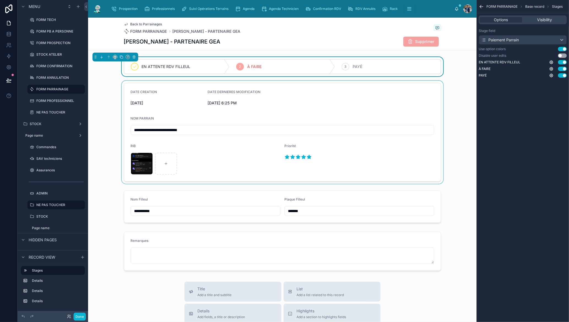
click at [349, 95] on div at bounding box center [282, 132] width 389 height 103
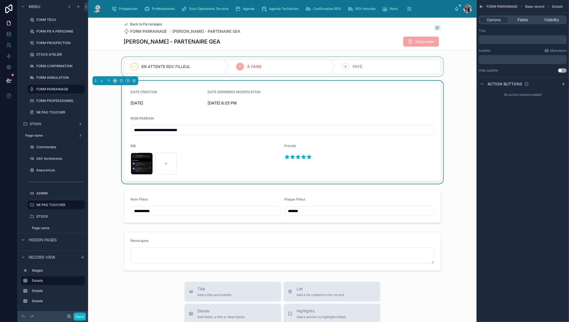
click at [358, 64] on div at bounding box center [282, 66] width 389 height 19
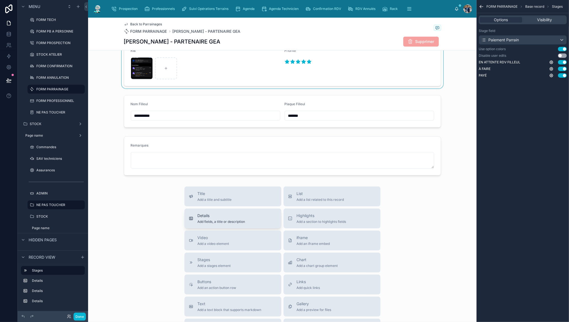
scroll to position [105, 0]
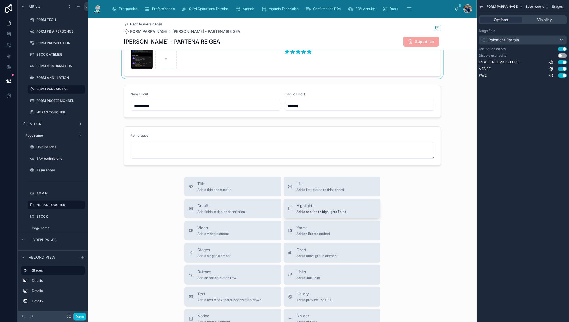
click at [313, 206] on span "Highlights" at bounding box center [322, 206] width 50 height 6
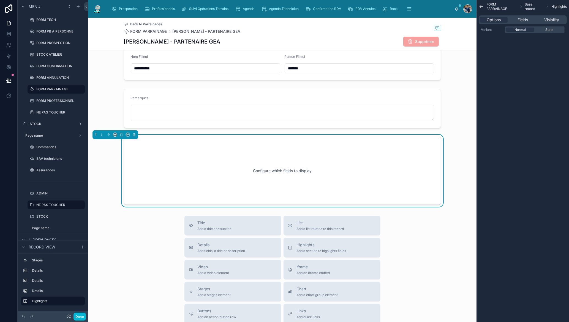
scroll to position [143, 0]
click at [526, 19] on span "Fields" at bounding box center [523, 20] width 10 height 6
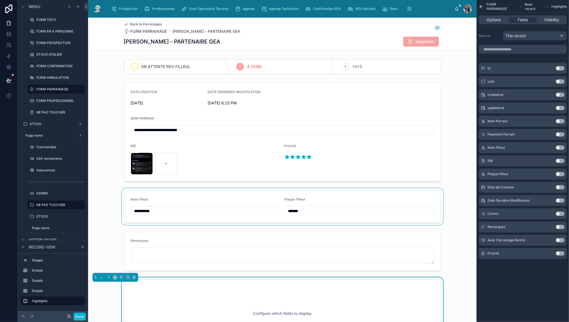
scroll to position [6, 0]
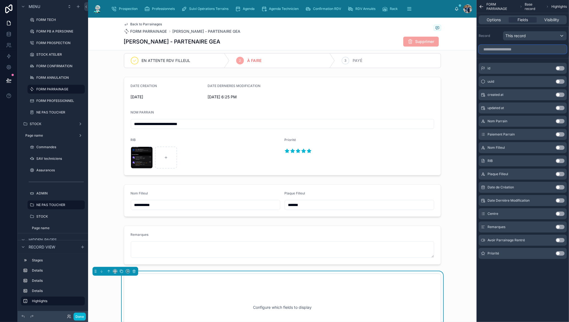
click at [547, 45] on input "scrollable content" at bounding box center [523, 49] width 88 height 9
type input "*"
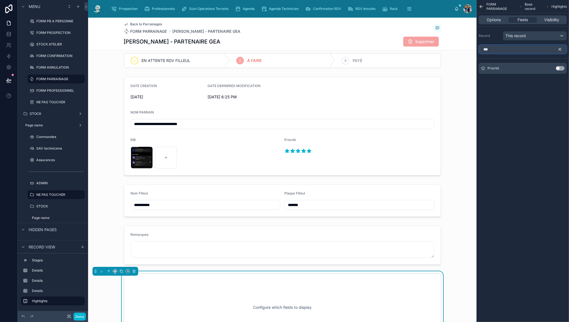
type input "***"
click at [560, 68] on button "Use setting" at bounding box center [560, 68] width 9 height 4
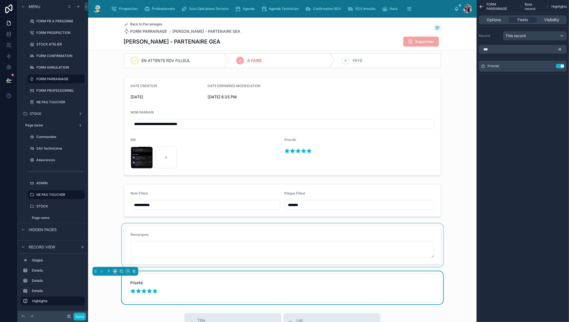
scroll to position [64, 0]
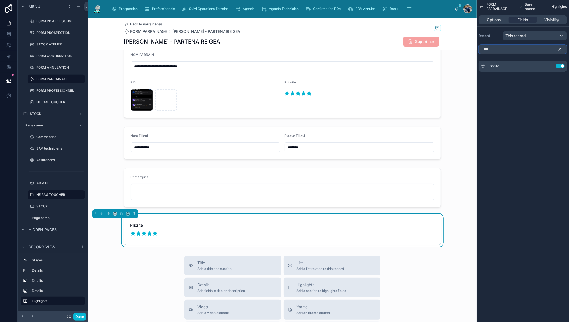
click at [514, 51] on input "***" at bounding box center [523, 49] width 88 height 9
click at [121, 215] on icon at bounding box center [122, 214] width 4 height 4
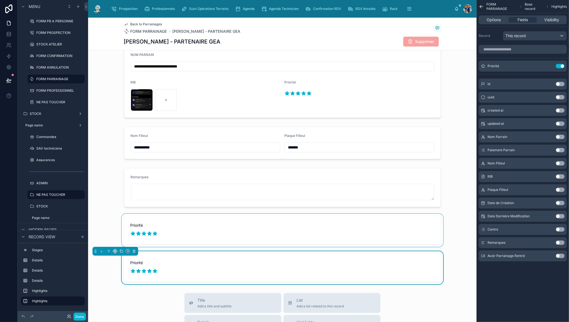
click at [167, 223] on div at bounding box center [282, 230] width 389 height 33
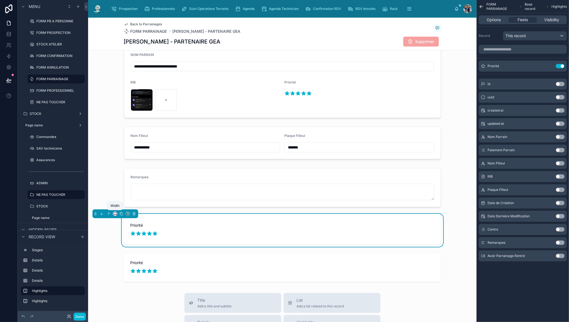
click at [116, 214] on icon at bounding box center [116, 214] width 1 height 1
click at [123, 230] on span "25%" at bounding box center [122, 233] width 9 height 7
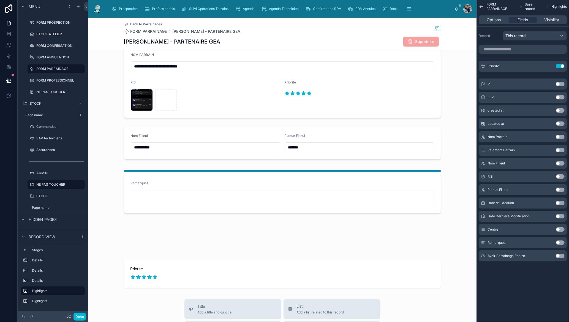
scroll to position [0, 0]
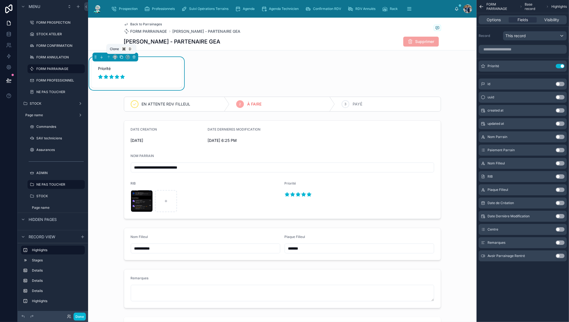
click at [121, 57] on icon at bounding box center [122, 57] width 4 height 4
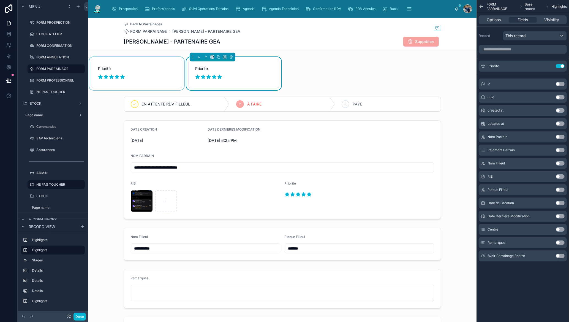
click at [142, 70] on div at bounding box center [136, 73] width 97 height 33
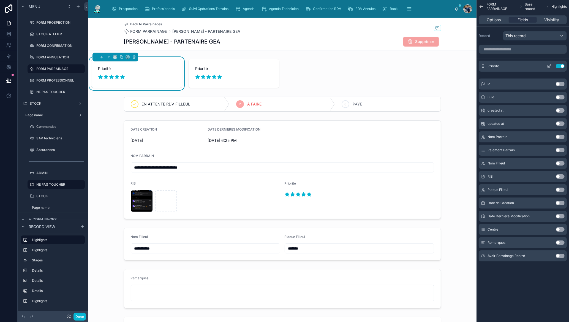
click at [550, 63] on div "Priorité Use setting" at bounding box center [523, 66] width 88 height 11
click at [549, 65] on icon "scrollable content" at bounding box center [549, 66] width 4 height 4
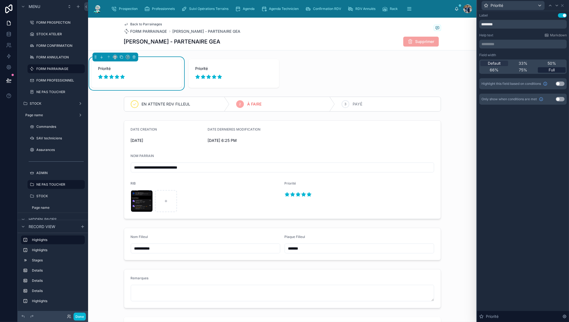
click at [547, 69] on div "Full" at bounding box center [552, 70] width 28 height 6
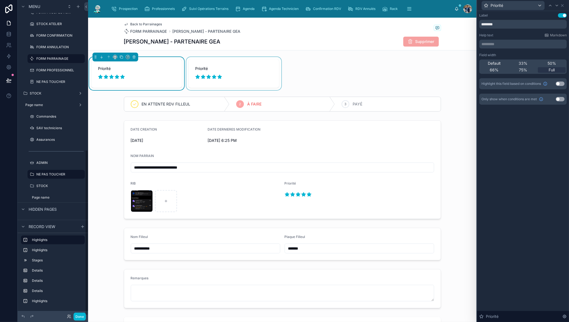
click at [210, 62] on div at bounding box center [233, 73] width 97 height 33
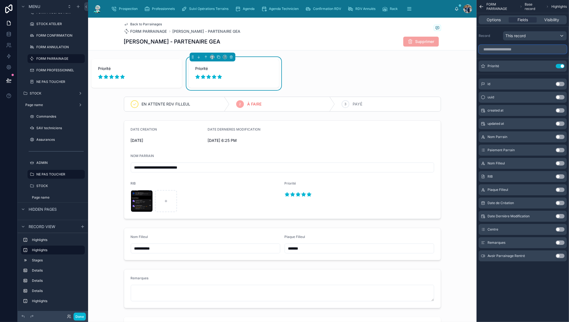
click at [505, 51] on input "scrollable content" at bounding box center [523, 49] width 88 height 9
click at [561, 65] on button "Use setting" at bounding box center [560, 66] width 9 height 4
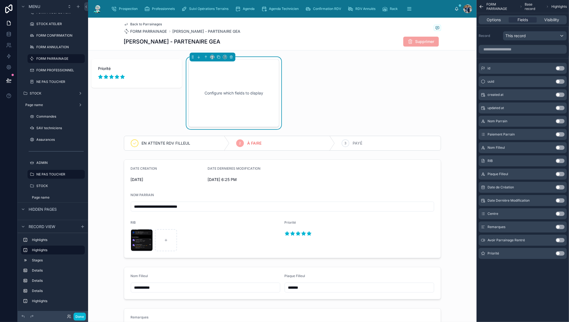
drag, startPoint x: 562, startPoint y: 187, endPoint x: 508, endPoint y: 157, distance: 62.3
click at [562, 187] on button "Use setting" at bounding box center [560, 187] width 9 height 4
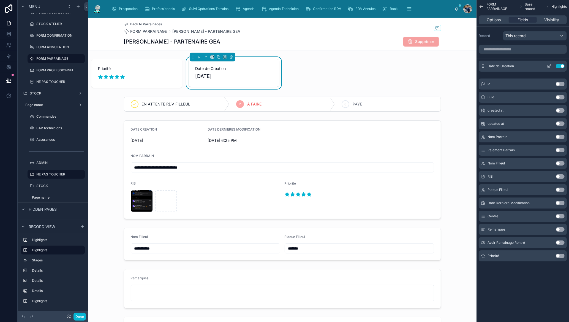
click at [549, 65] on icon "scrollable content" at bounding box center [549, 66] width 4 height 4
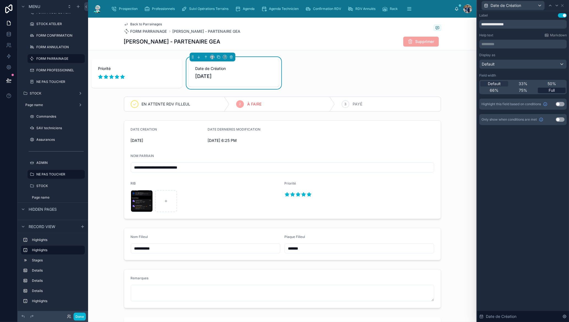
click at [558, 89] on div "Full" at bounding box center [552, 91] width 28 height 6
click at [218, 57] on icon at bounding box center [219, 57] width 4 height 4
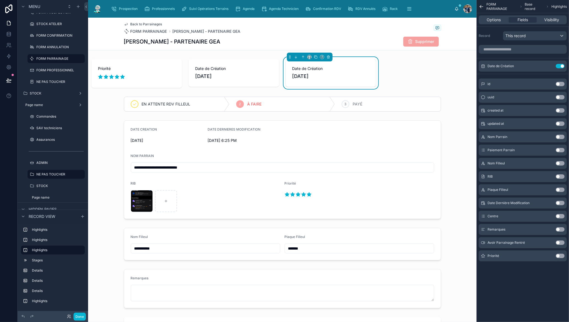
click at [331, 75] on span "[DATE]" at bounding box center [330, 76] width 77 height 8
click at [566, 64] on div "Date de Création Use setting" at bounding box center [523, 66] width 88 height 11
click at [563, 65] on button "Use setting" at bounding box center [560, 66] width 9 height 4
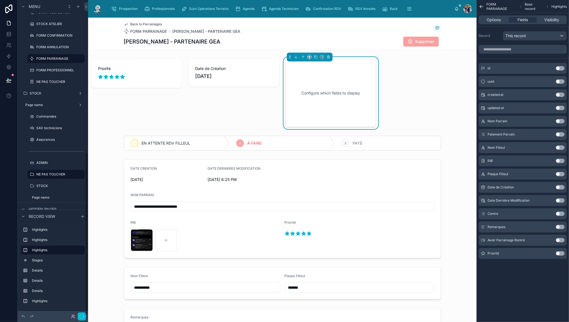
scroll to position [295, 0]
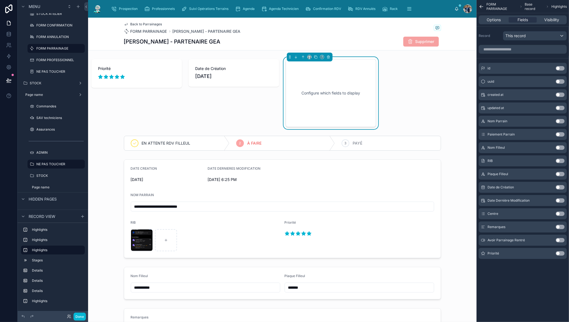
click at [558, 200] on button "Use setting" at bounding box center [560, 200] width 9 height 4
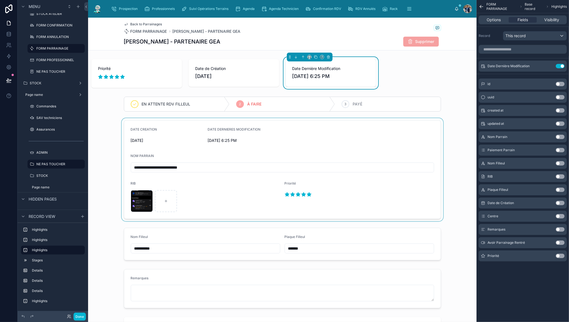
click at [295, 140] on div at bounding box center [282, 169] width 389 height 103
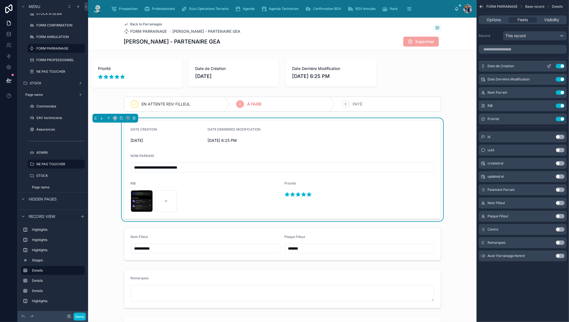
click at [562, 66] on button "Use setting" at bounding box center [560, 66] width 9 height 4
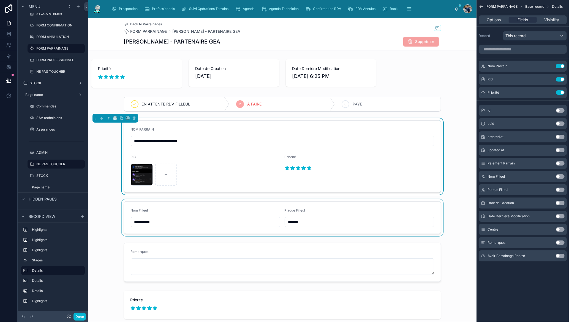
scroll to position [67, 0]
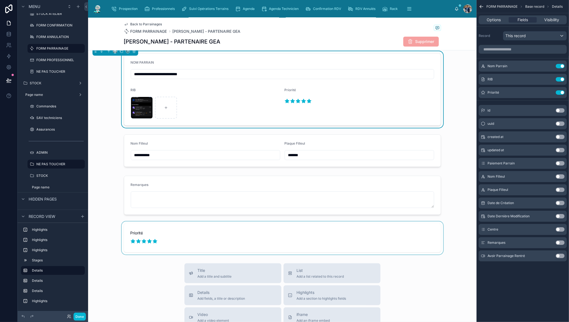
click at [202, 231] on div at bounding box center [282, 237] width 389 height 33
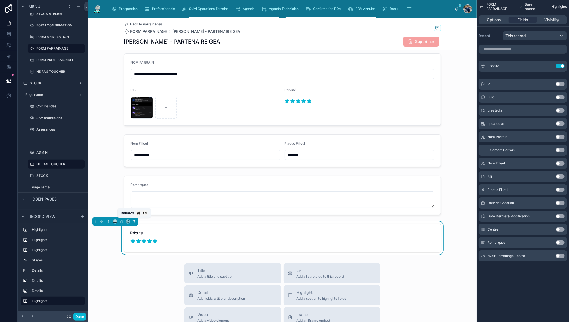
click at [133, 221] on icon at bounding box center [134, 221] width 4 height 4
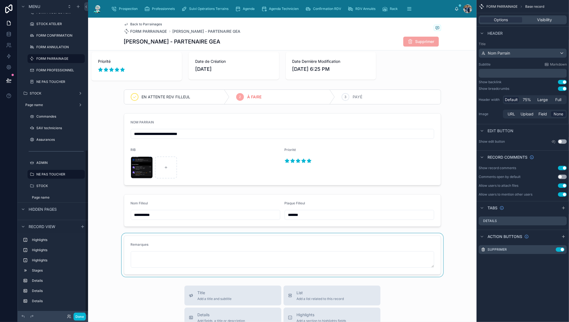
scroll to position [4, 0]
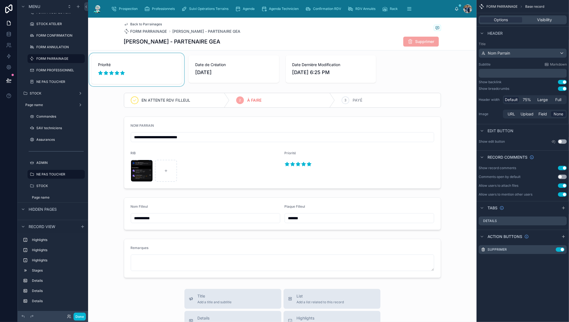
click at [178, 68] on div at bounding box center [136, 69] width 97 height 33
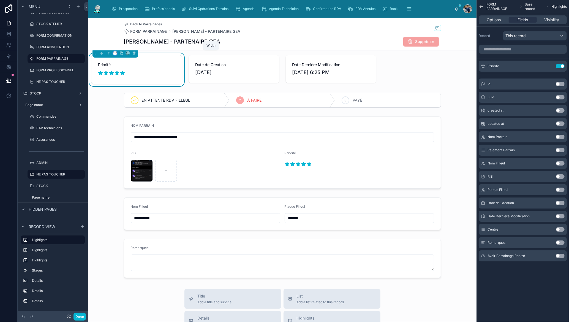
click at [115, 54] on icon at bounding box center [115, 53] width 4 height 4
click at [124, 84] on span "33%" at bounding box center [122, 84] width 9 height 7
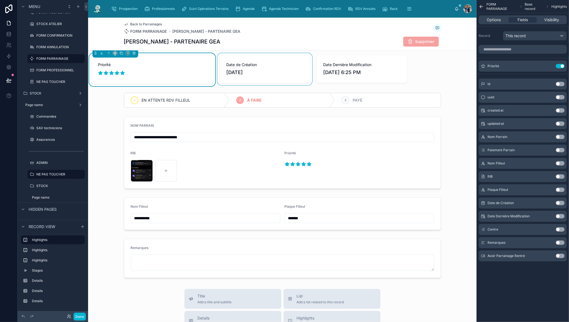
drag, startPoint x: 261, startPoint y: 70, endPoint x: 242, endPoint y: 69, distance: 18.5
click at [261, 70] on div at bounding box center [264, 69] width 97 height 33
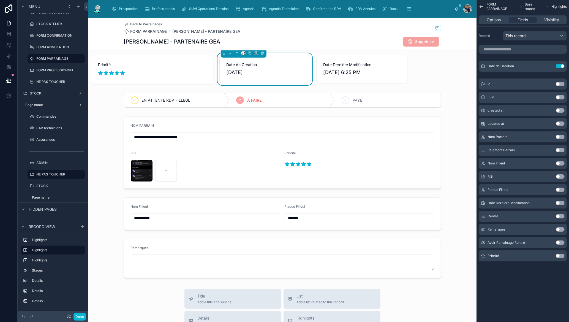
click at [244, 53] on div at bounding box center [243, 53] width 4 height 4
click at [242, 54] on icon at bounding box center [242, 54] width 1 height 1
click at [254, 84] on div "33%" at bounding box center [253, 84] width 17 height 7
click at [382, 61] on div at bounding box center [393, 69] width 97 height 33
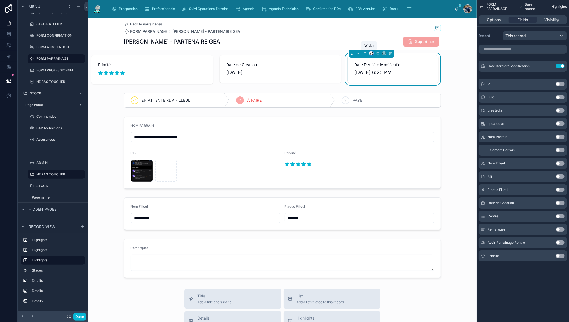
click at [370, 54] on icon at bounding box center [370, 54] width 1 height 1
click at [381, 81] on div "33%" at bounding box center [379, 84] width 17 height 7
click at [160, 69] on div at bounding box center [152, 69] width 128 height 33
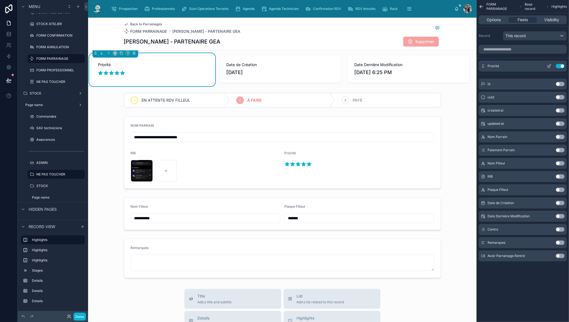
click at [550, 66] on icon "scrollable content" at bounding box center [549, 66] width 4 height 4
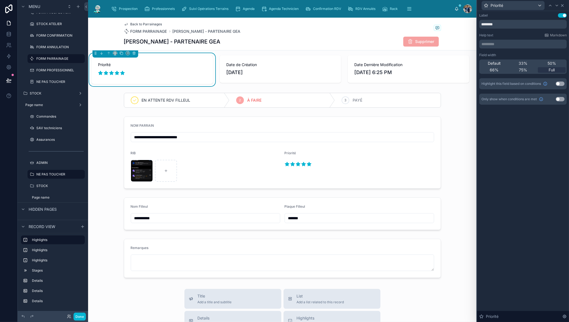
click at [564, 5] on icon at bounding box center [562, 5] width 4 height 4
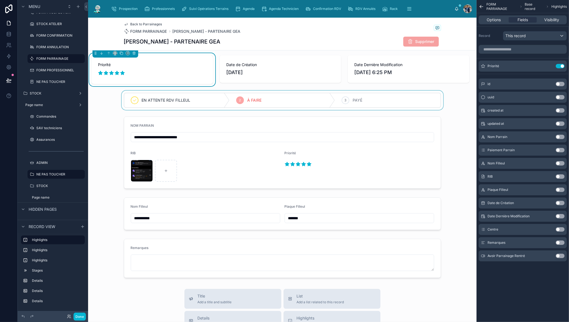
click at [462, 103] on div at bounding box center [282, 100] width 389 height 19
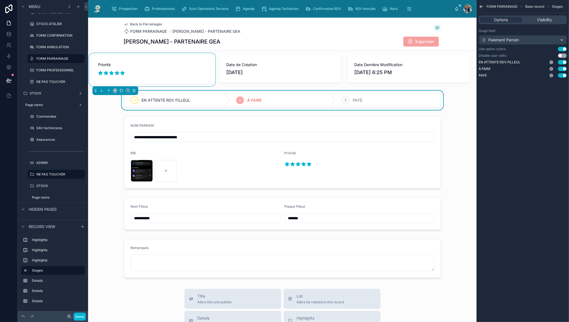
click at [137, 66] on div at bounding box center [152, 69] width 128 height 33
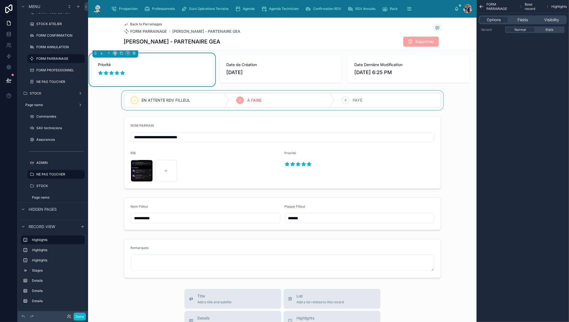
click at [129, 64] on span "Priorité" at bounding box center [152, 65] width 109 height 6
click at [526, 16] on div "Options Fields Visibility" at bounding box center [523, 19] width 88 height 9
click at [525, 18] on span "Fields" at bounding box center [523, 20] width 10 height 6
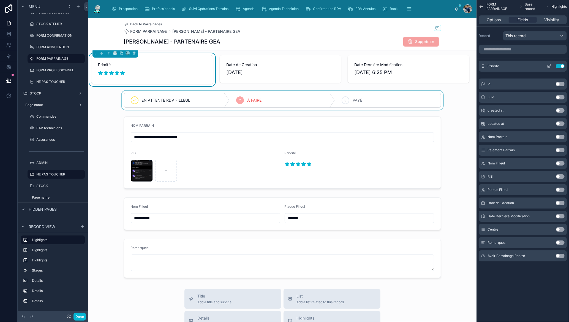
click at [549, 66] on icon "scrollable content" at bounding box center [549, 66] width 4 height 4
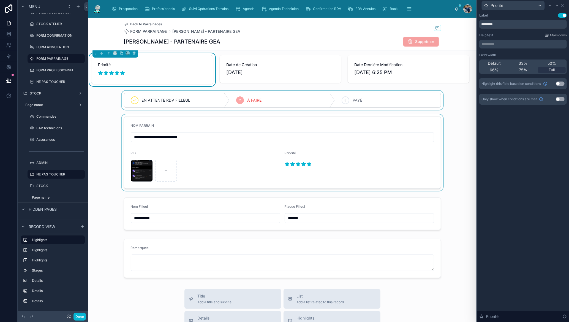
click at [357, 149] on div at bounding box center [282, 152] width 389 height 77
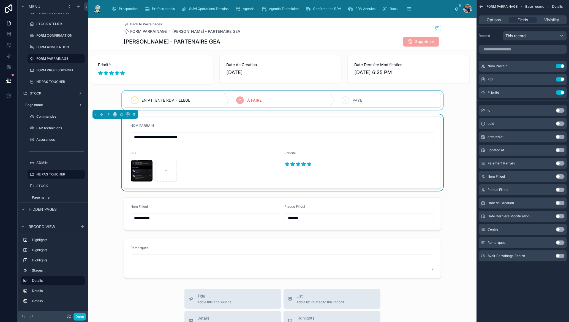
click at [343, 167] on div at bounding box center [321, 164] width 73 height 9
click at [182, 75] on div at bounding box center [152, 69] width 128 height 33
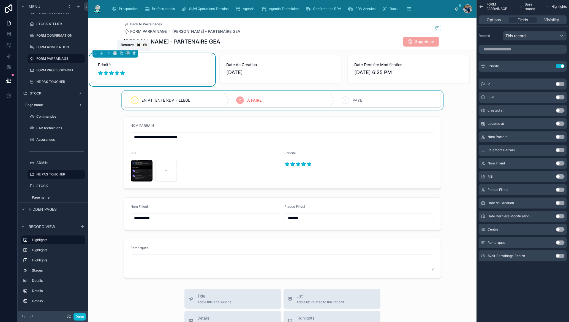
click at [134, 54] on icon at bounding box center [134, 53] width 0 height 1
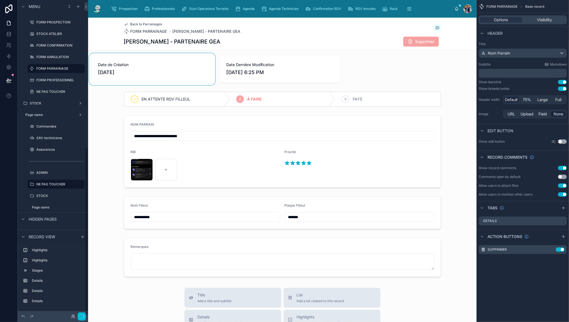
scroll to position [275, 0]
click at [140, 57] on div at bounding box center [152, 69] width 128 height 32
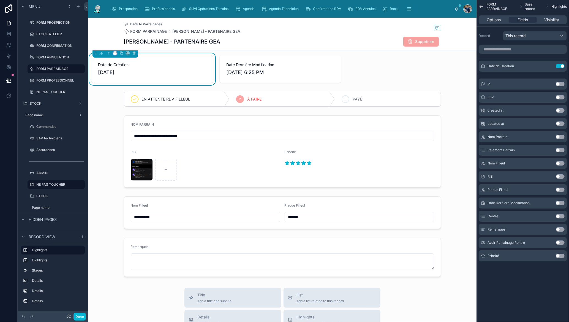
click at [116, 53] on icon at bounding box center [115, 53] width 4 height 4
click at [124, 73] on span "25%" at bounding box center [122, 73] width 9 height 7
click at [229, 70] on div at bounding box center [249, 69] width 128 height 32
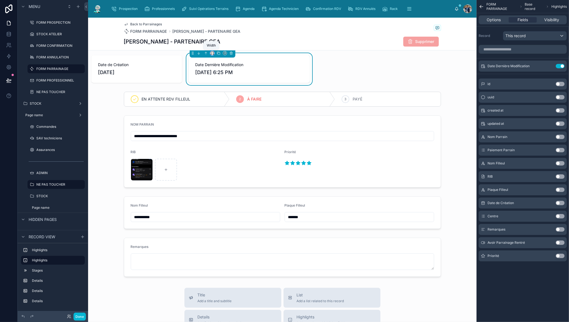
click at [211, 54] on icon at bounding box center [211, 54] width 1 height 0
click at [219, 74] on span "25%" at bounding box center [218, 73] width 9 height 7
click at [162, 61] on div at bounding box center [136, 69] width 97 height 32
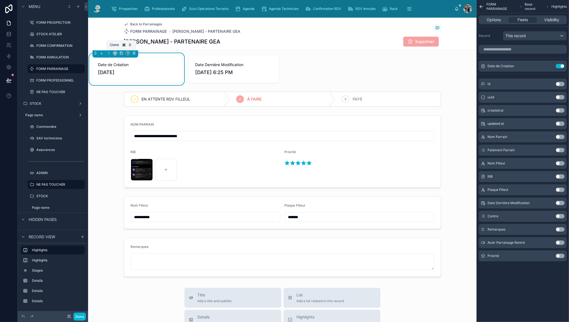
click at [123, 54] on icon at bounding box center [122, 53] width 2 height 2
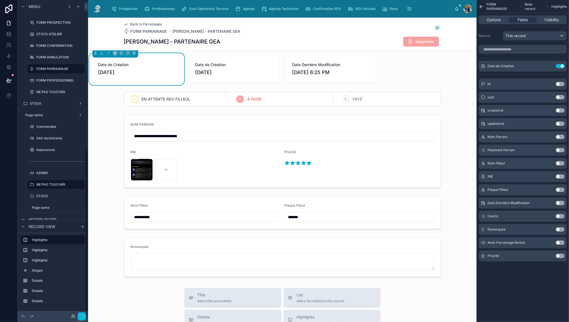
scroll to position [285, 0]
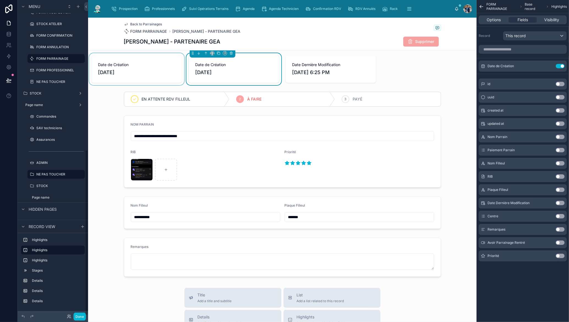
click at [158, 63] on div at bounding box center [136, 69] width 97 height 32
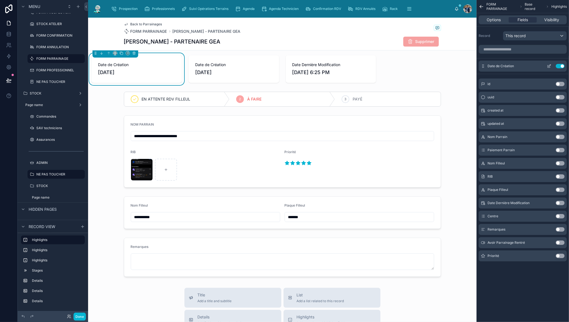
click at [558, 66] on button "Use setting" at bounding box center [560, 66] width 9 height 4
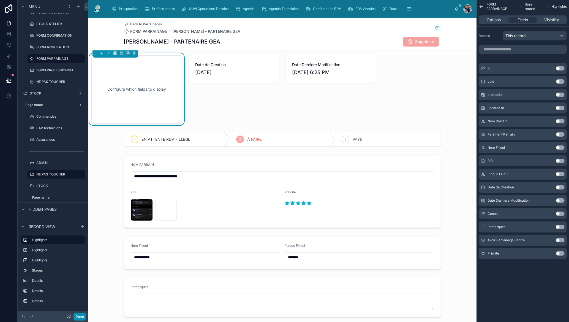
click at [75, 318] on button "Done" at bounding box center [80, 317] width 12 height 8
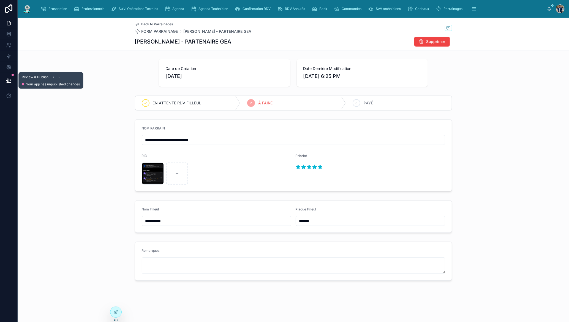
click at [9, 78] on icon at bounding box center [9, 81] width 6 height 6
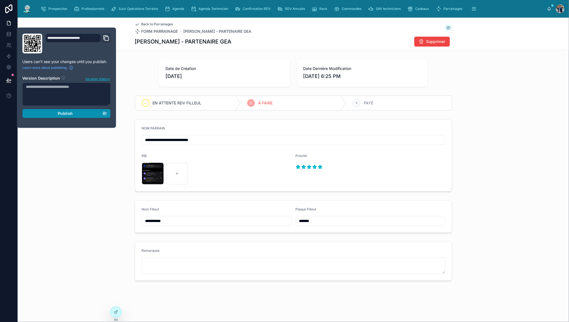
click at [74, 111] on div "Publish" at bounding box center [66, 113] width 81 height 5
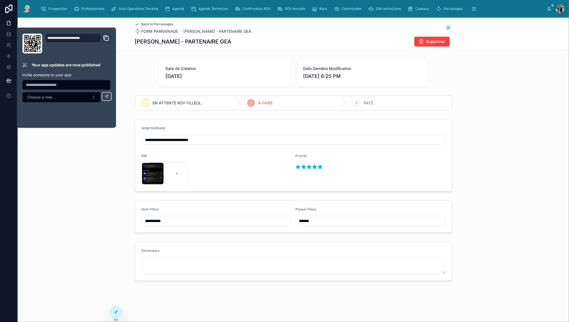
click at [87, 176] on div "**********" at bounding box center [294, 155] width 552 height 77
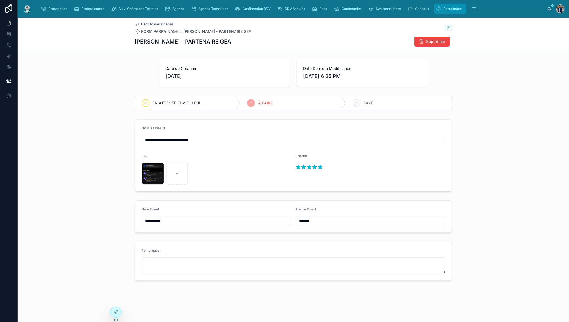
click at [443, 6] on div "Parrainages" at bounding box center [450, 8] width 29 height 9
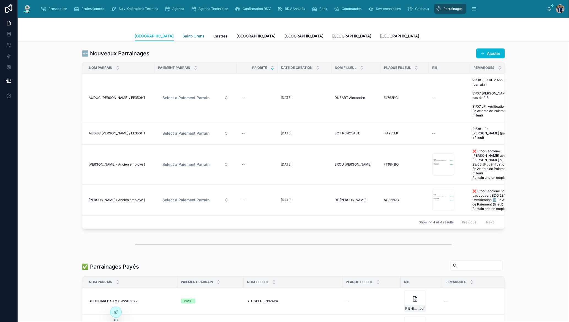
click at [183, 36] on span "Saint-Orens" at bounding box center [194, 36] width 22 height 6
